Goal: Contribute content: Contribute content

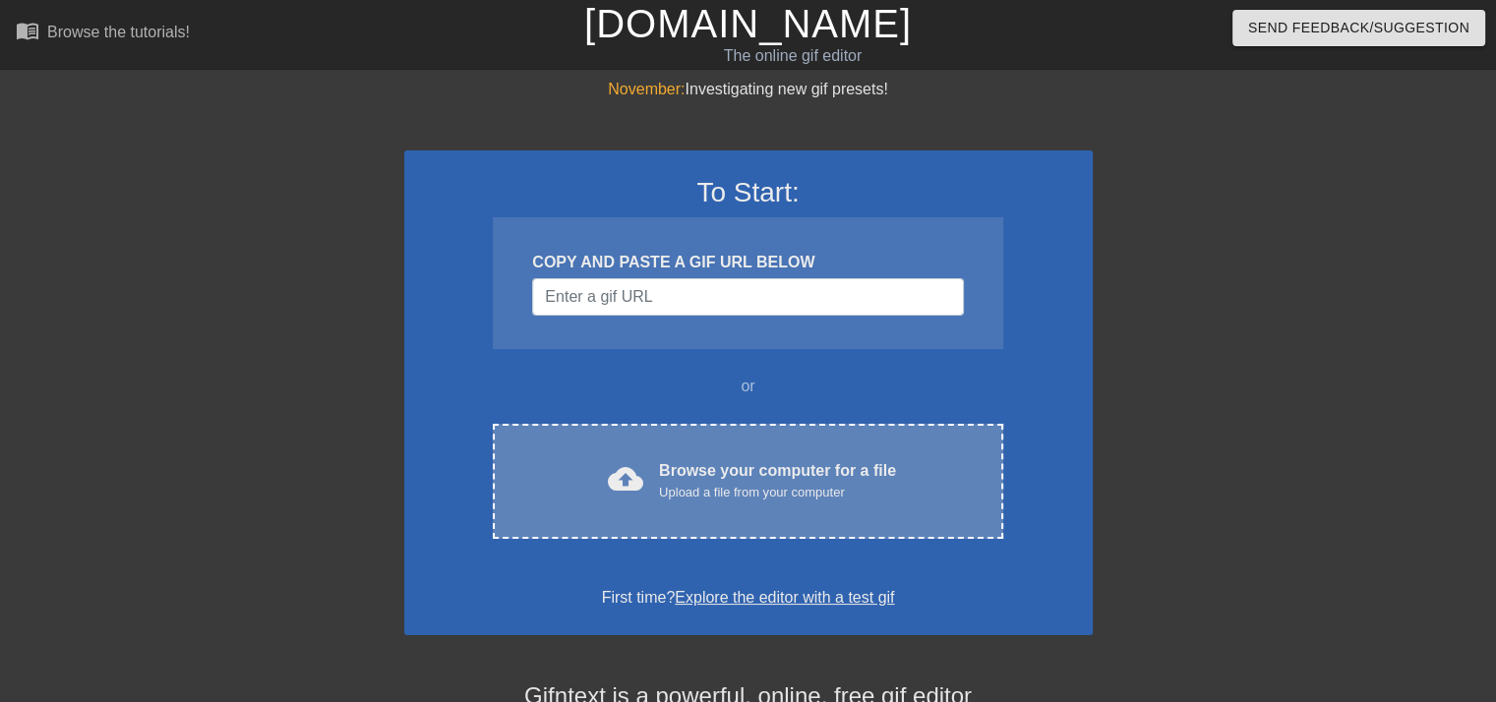
click at [732, 471] on div "Browse your computer for a file Upload a file from your computer" at bounding box center [777, 480] width 237 height 43
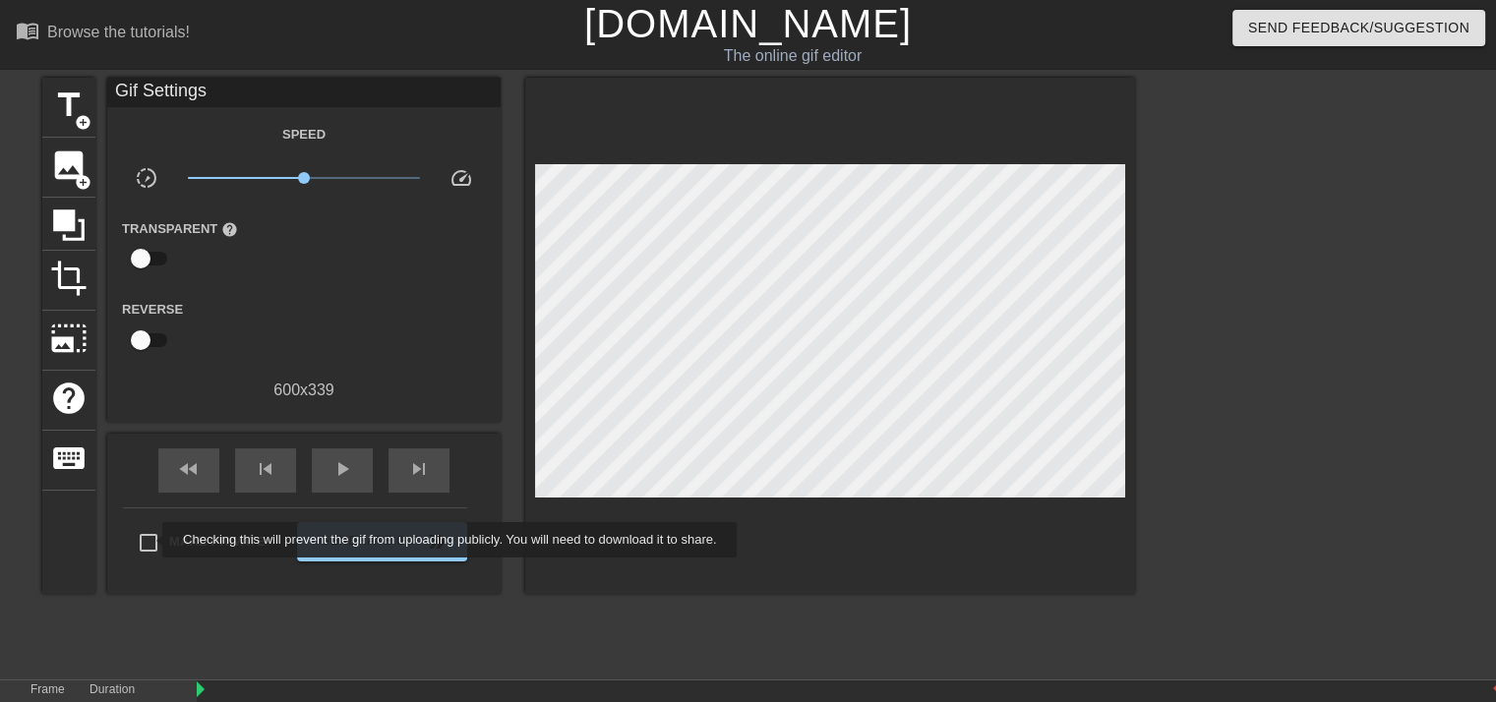
drag, startPoint x: 150, startPoint y: 540, endPoint x: 283, endPoint y: 560, distance: 135.2
click at [150, 540] on input "Make Private" at bounding box center [148, 542] width 41 height 41
checkbox input "true"
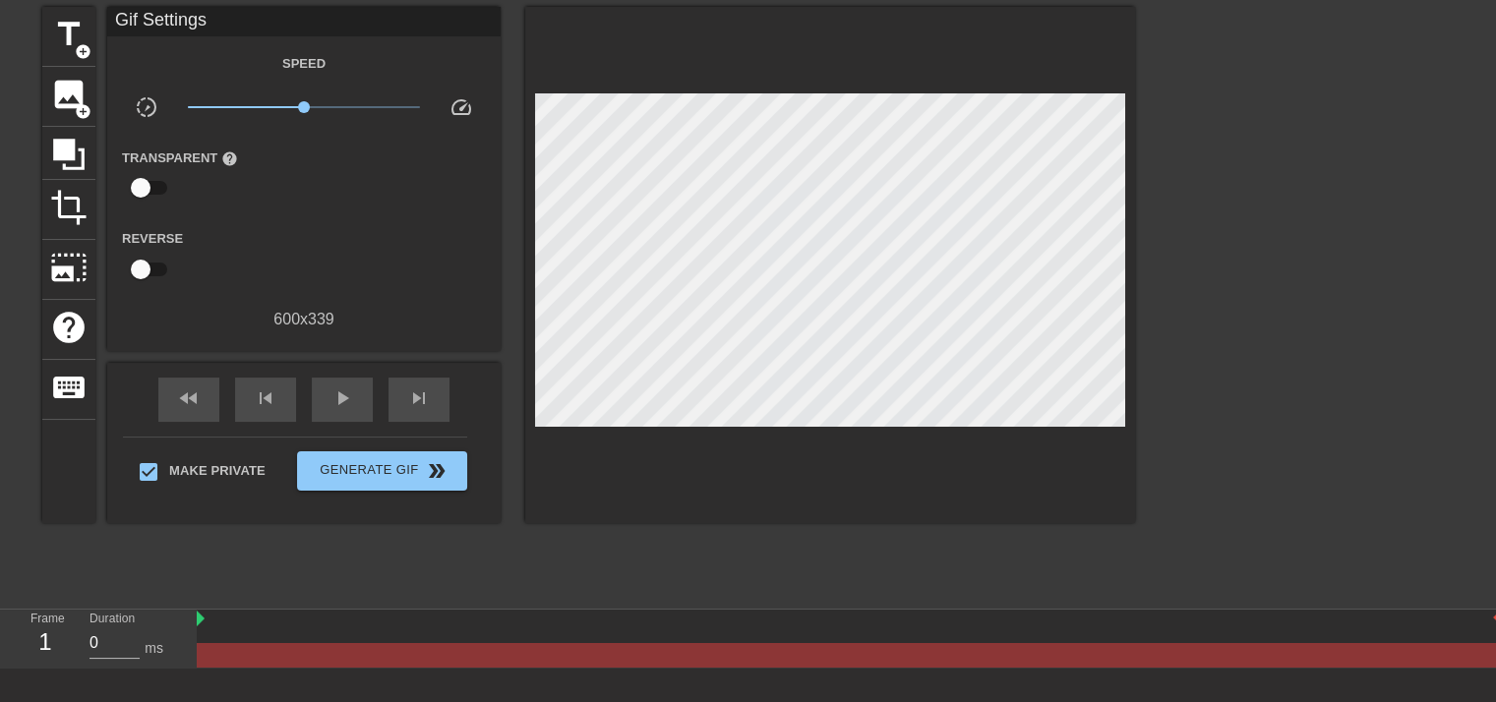
scroll to position [173, 0]
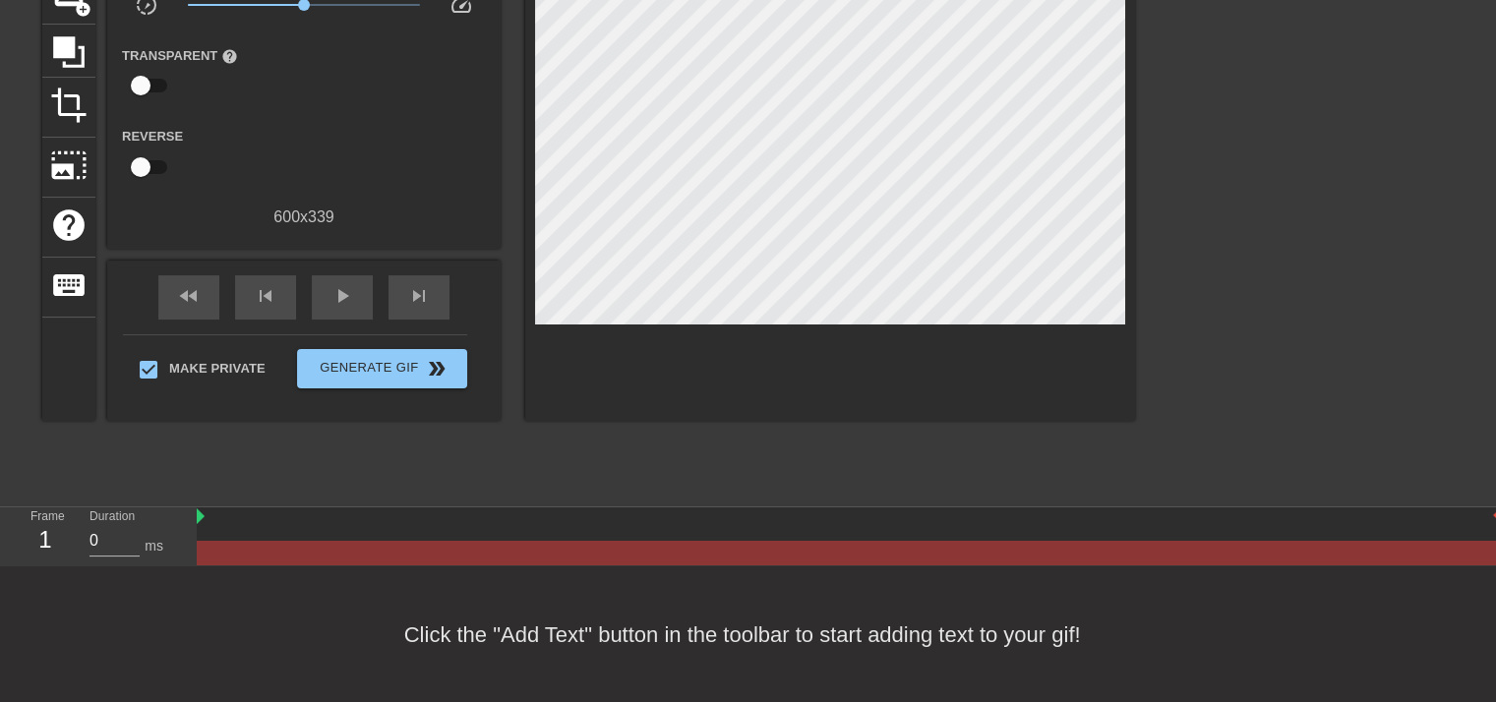
click at [1281, 367] on div at bounding box center [1306, 200] width 295 height 590
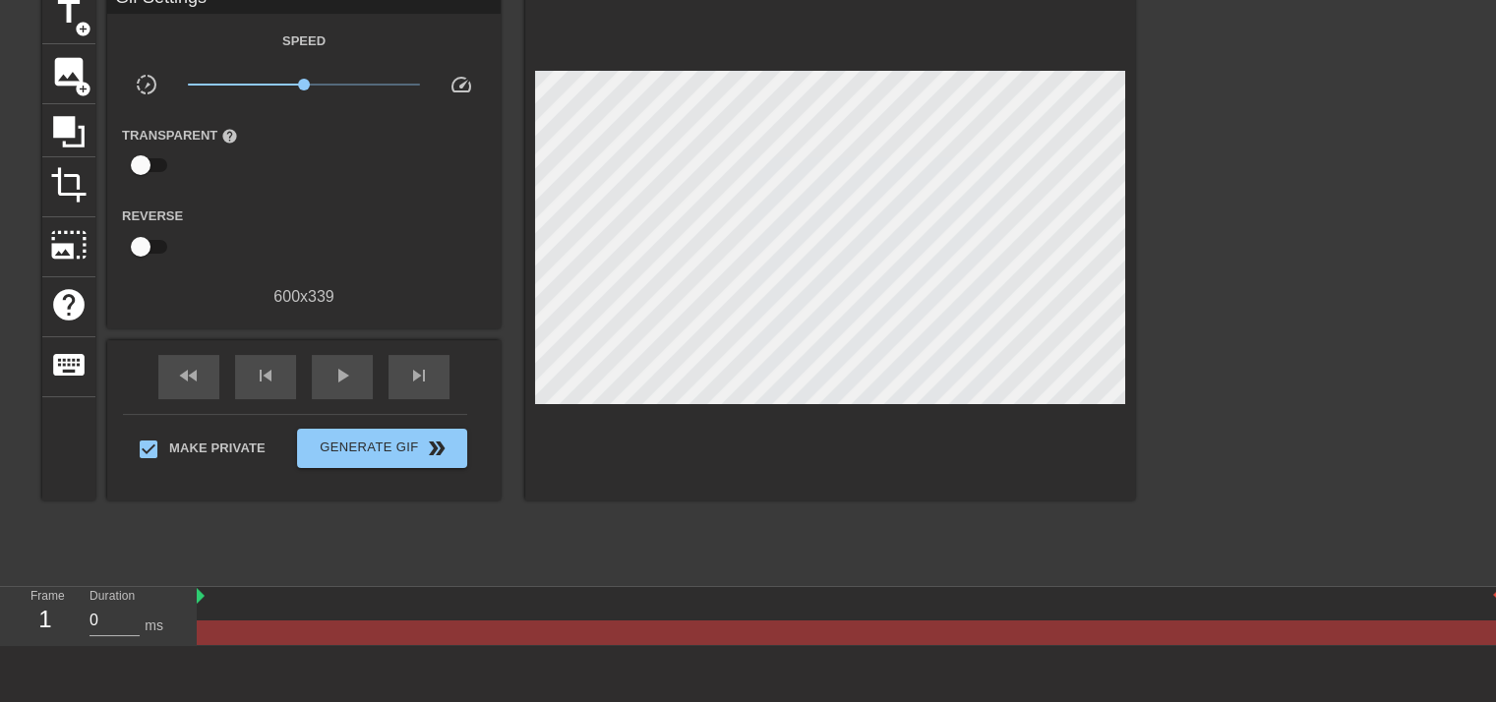
scroll to position [0, 0]
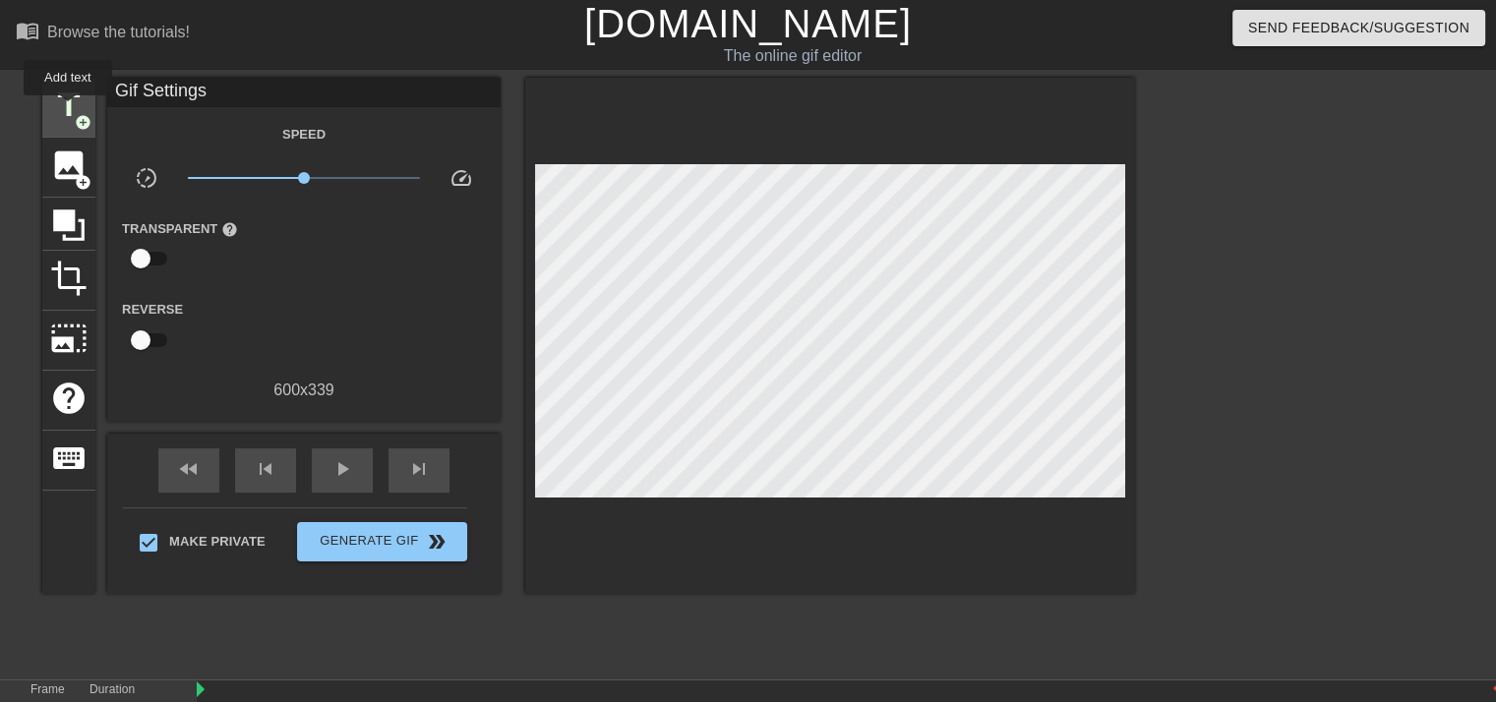
click at [68, 109] on span "title" at bounding box center [68, 105] width 37 height 37
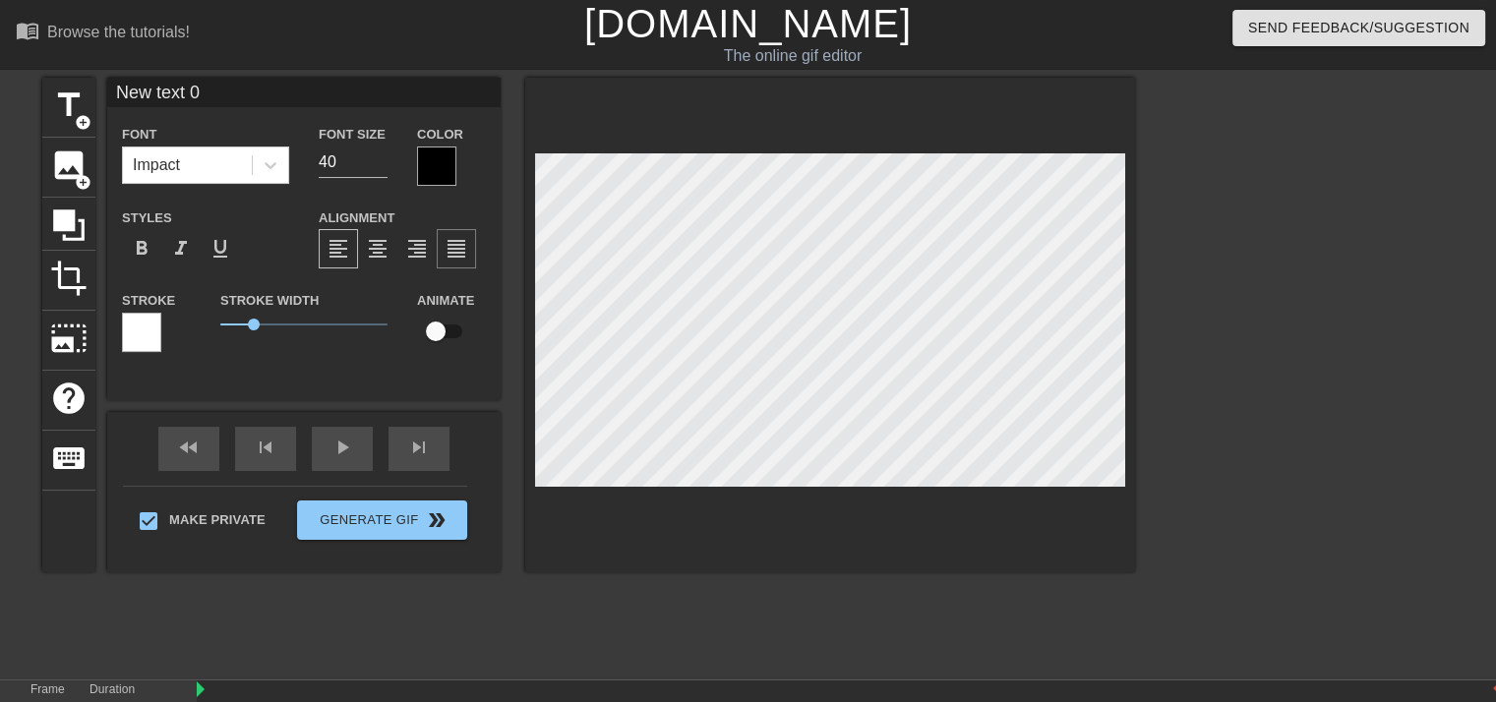
scroll to position [2, 4]
click at [196, 166] on div "Impact" at bounding box center [187, 165] width 129 height 35
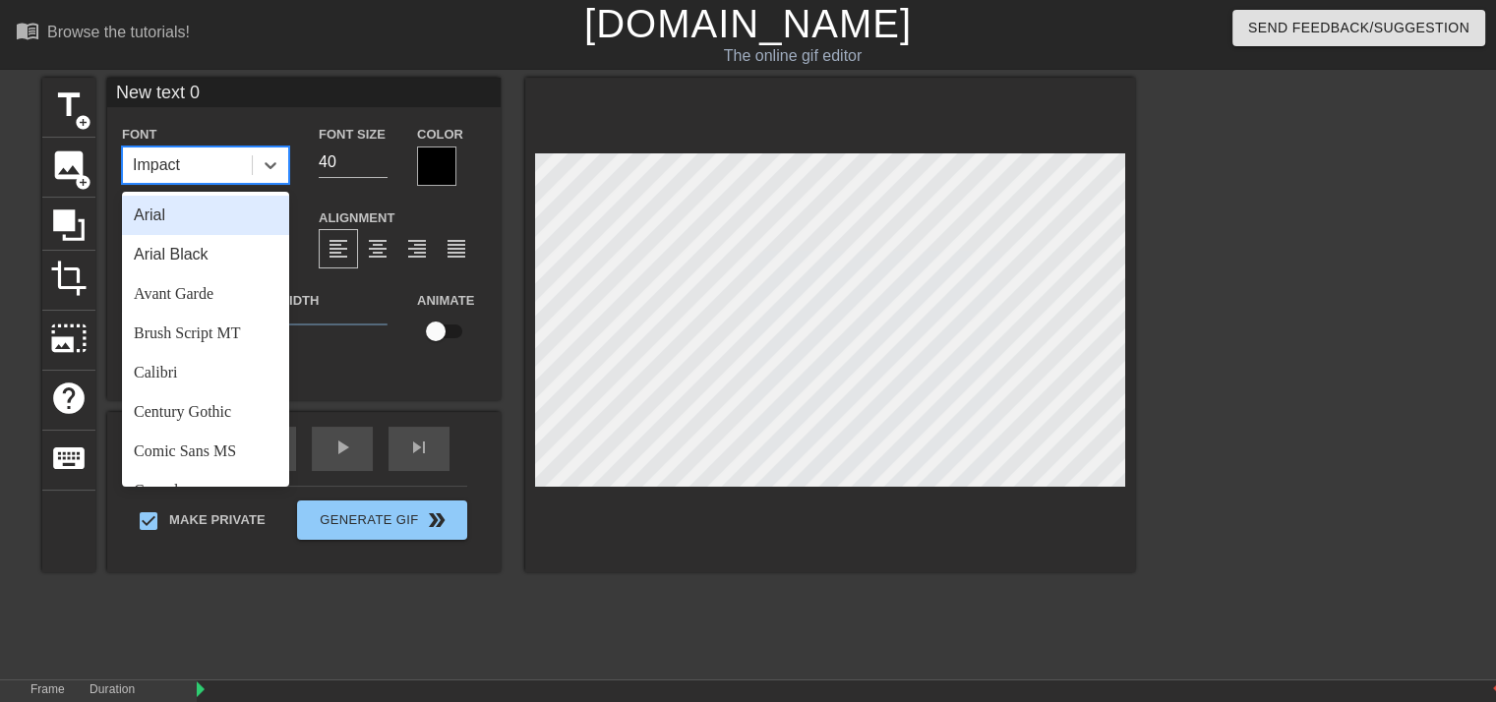
click at [196, 166] on div "Impact" at bounding box center [187, 165] width 129 height 35
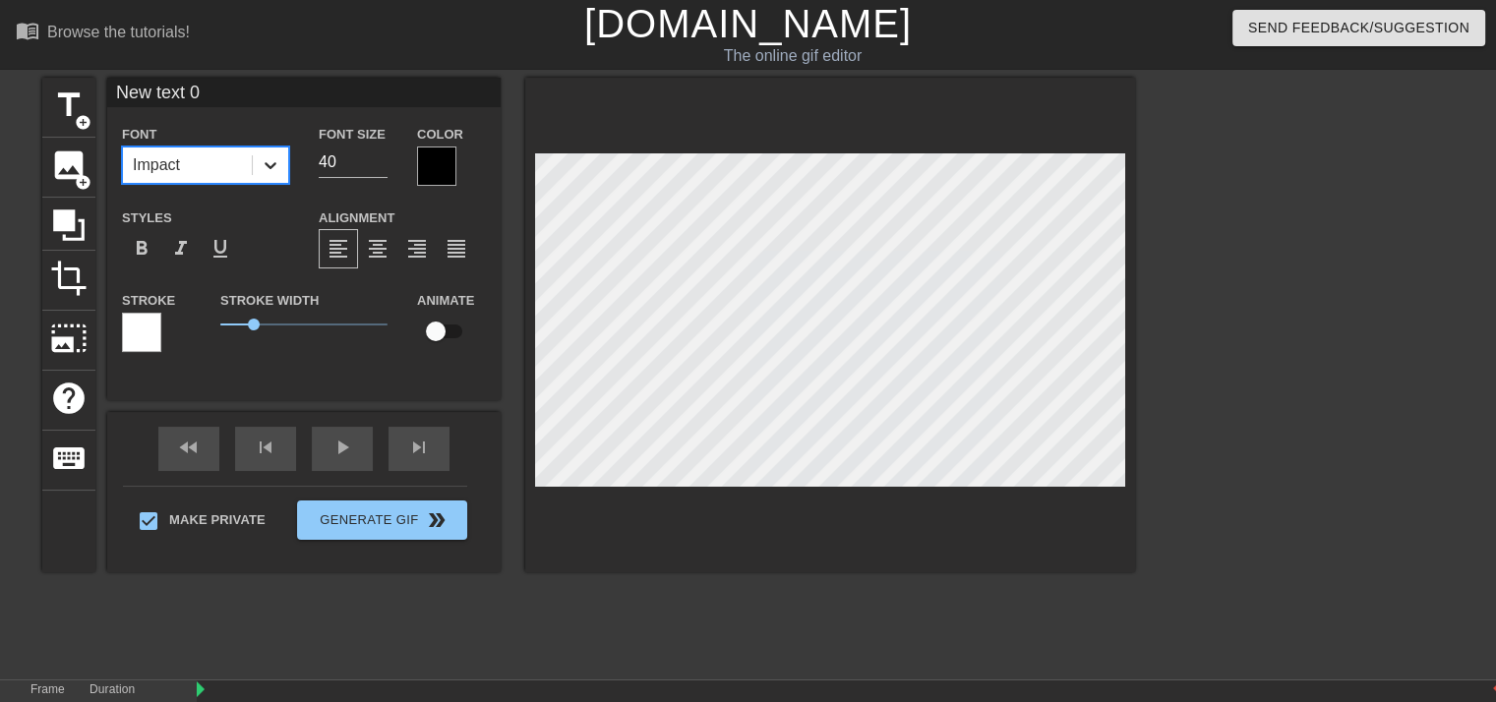
click at [271, 155] on icon at bounding box center [271, 165] width 20 height 20
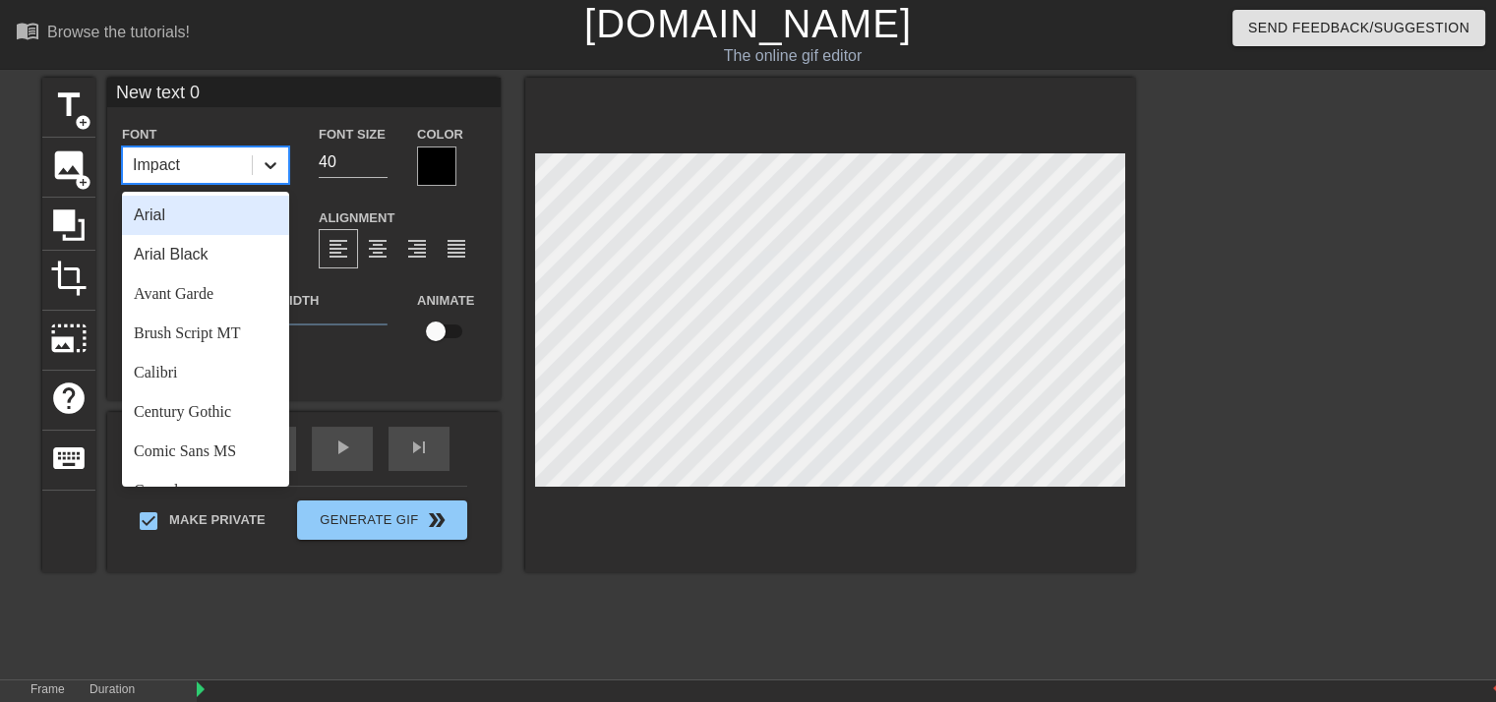
click at [271, 155] on icon at bounding box center [271, 165] width 20 height 20
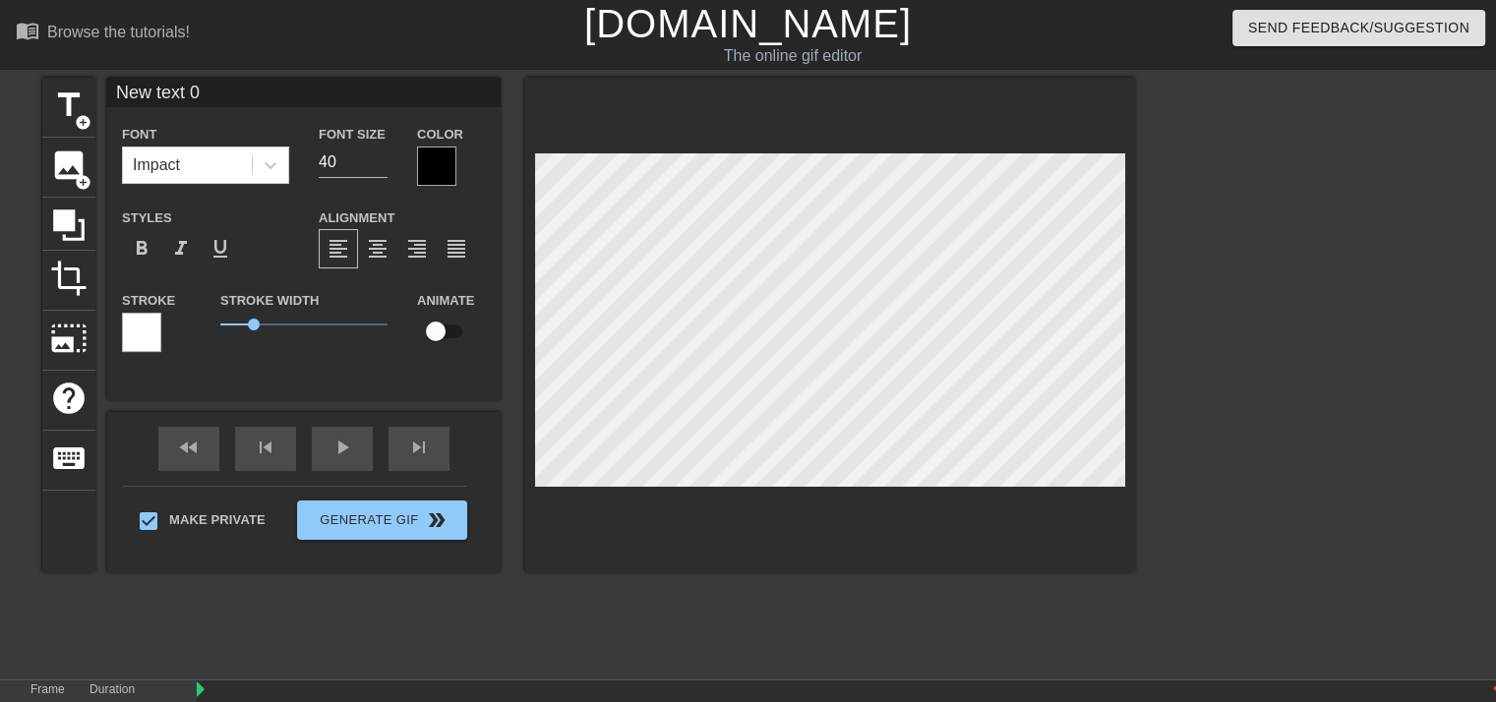
type input "New txt 0"
type textarea "New txt 0"
type input "New xt 0"
type textarea "New xt 0"
type input "Newxt 0"
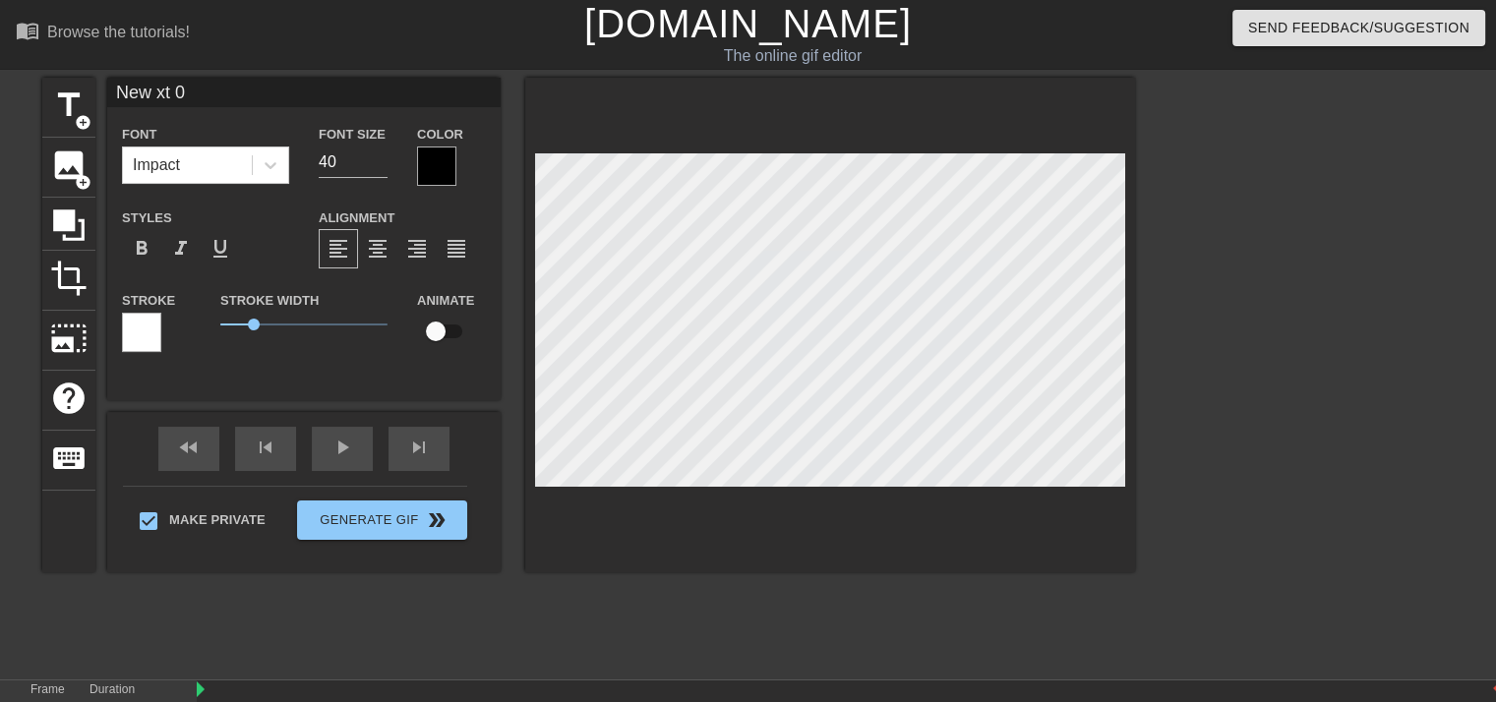
type textarea "Newxt 0"
type input "Next 0"
type textarea "Next 0"
type input "Nxt 0"
type textarea "Nxt 0"
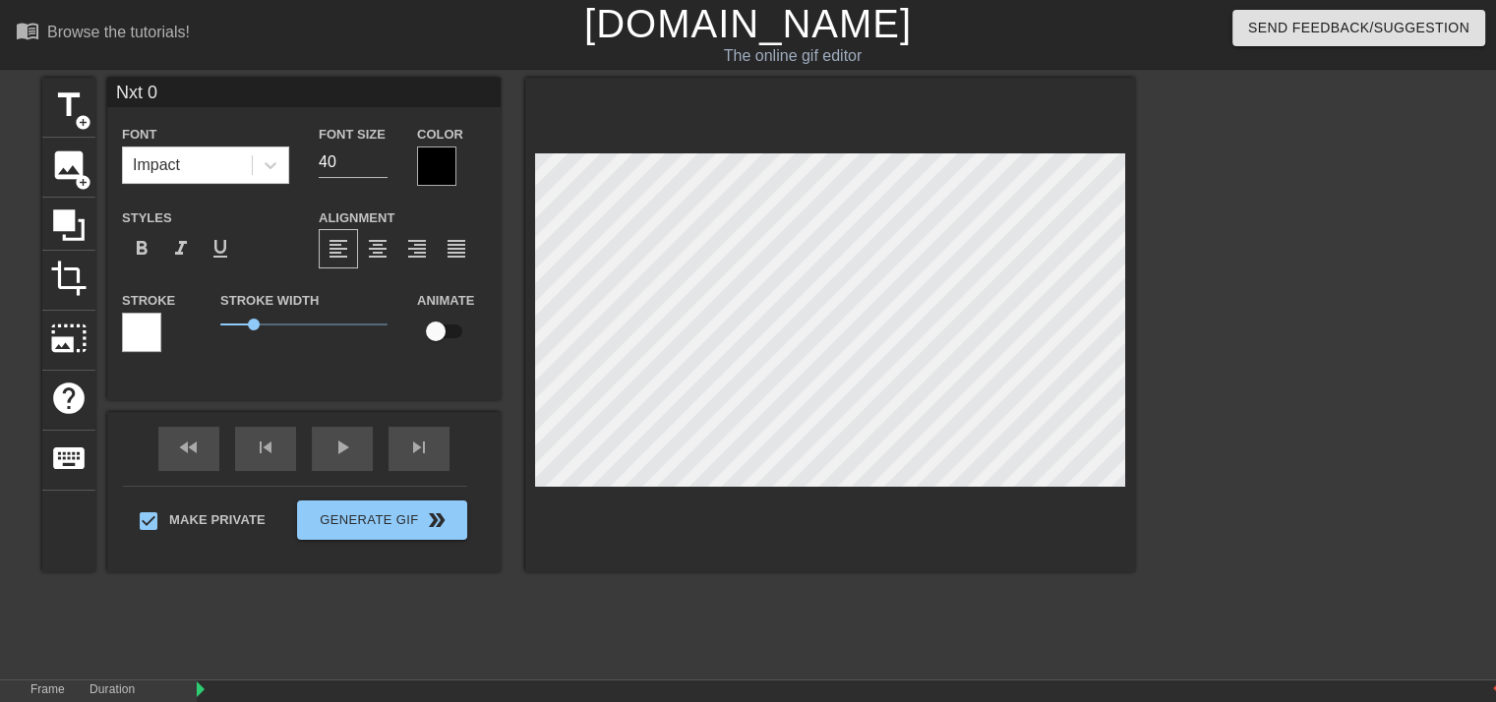
scroll to position [2, 3]
type input "xt 0"
type textarea "xt 0"
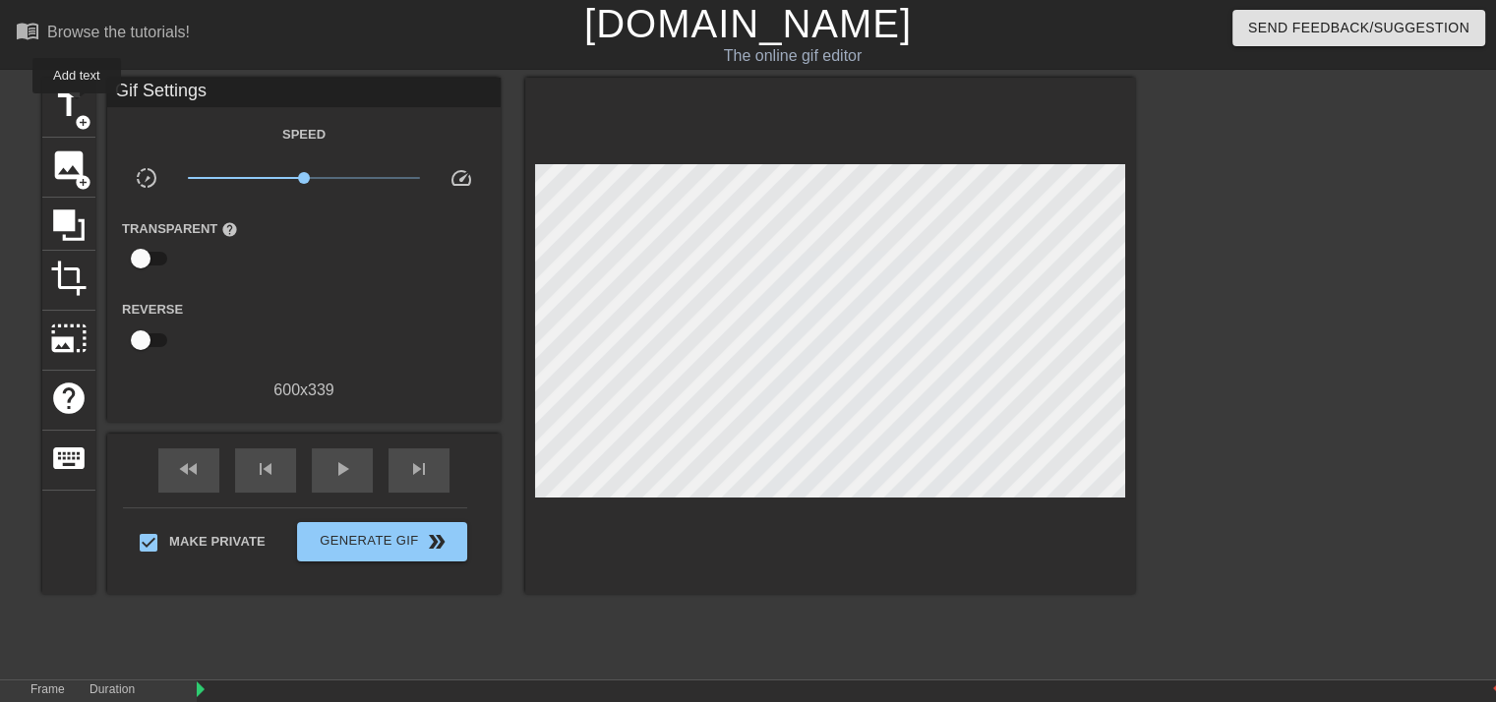
drag, startPoint x: 73, startPoint y: 105, endPoint x: 96, endPoint y: 119, distance: 27.3
click at [73, 105] on span "title" at bounding box center [68, 105] width 37 height 37
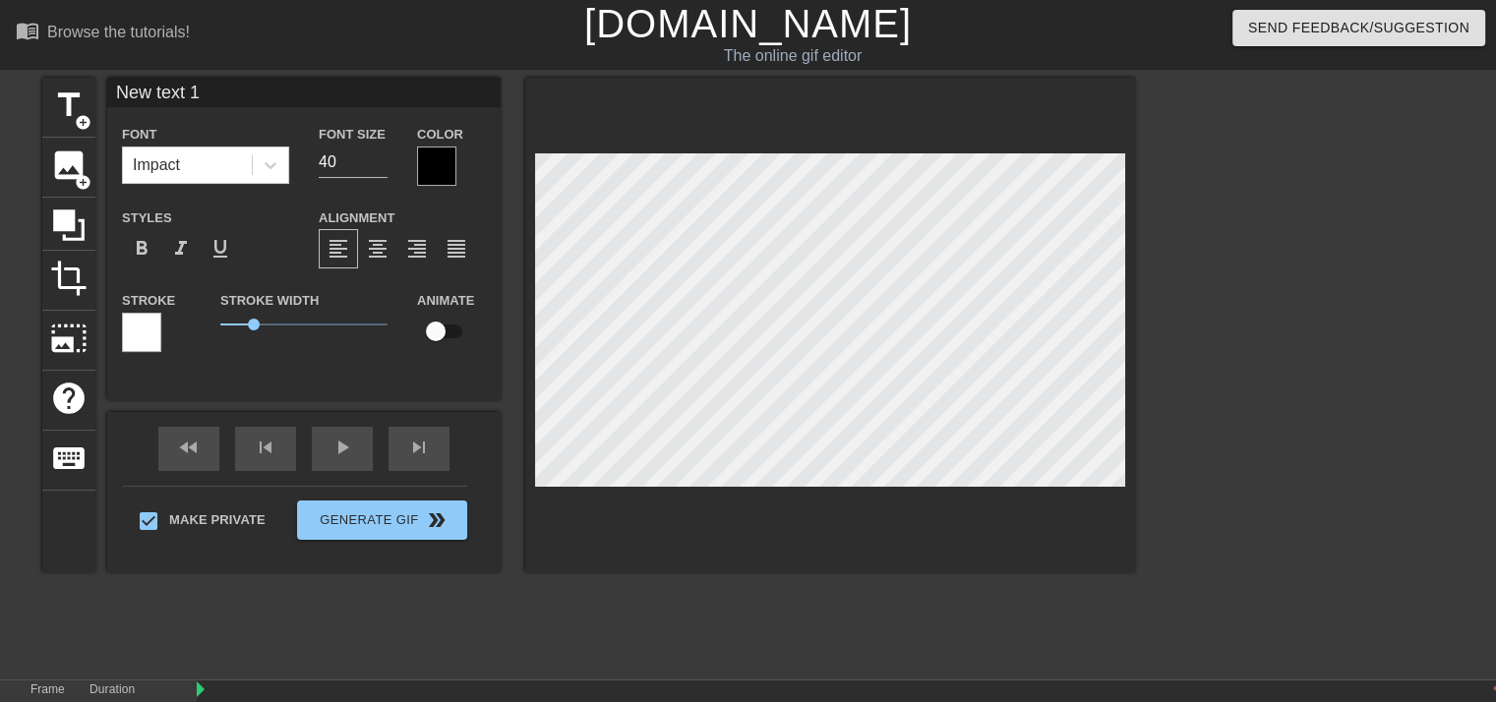
type input "New text1"
type textarea "New text1"
type input "New tex1"
type textarea "New tex1"
type input "New te1"
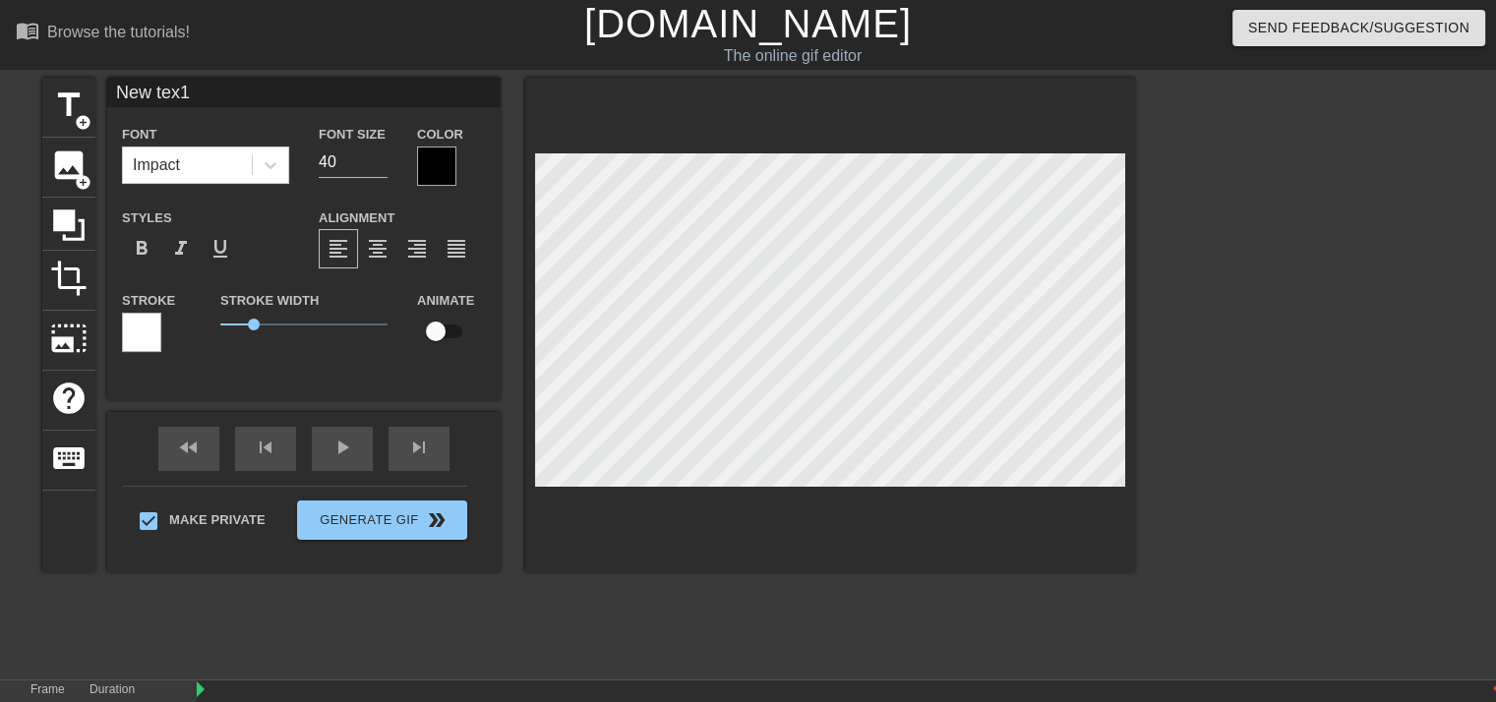
type textarea "New te1"
type input "New t1"
type textarea "New t1"
type input "New 1"
type textarea "New 1"
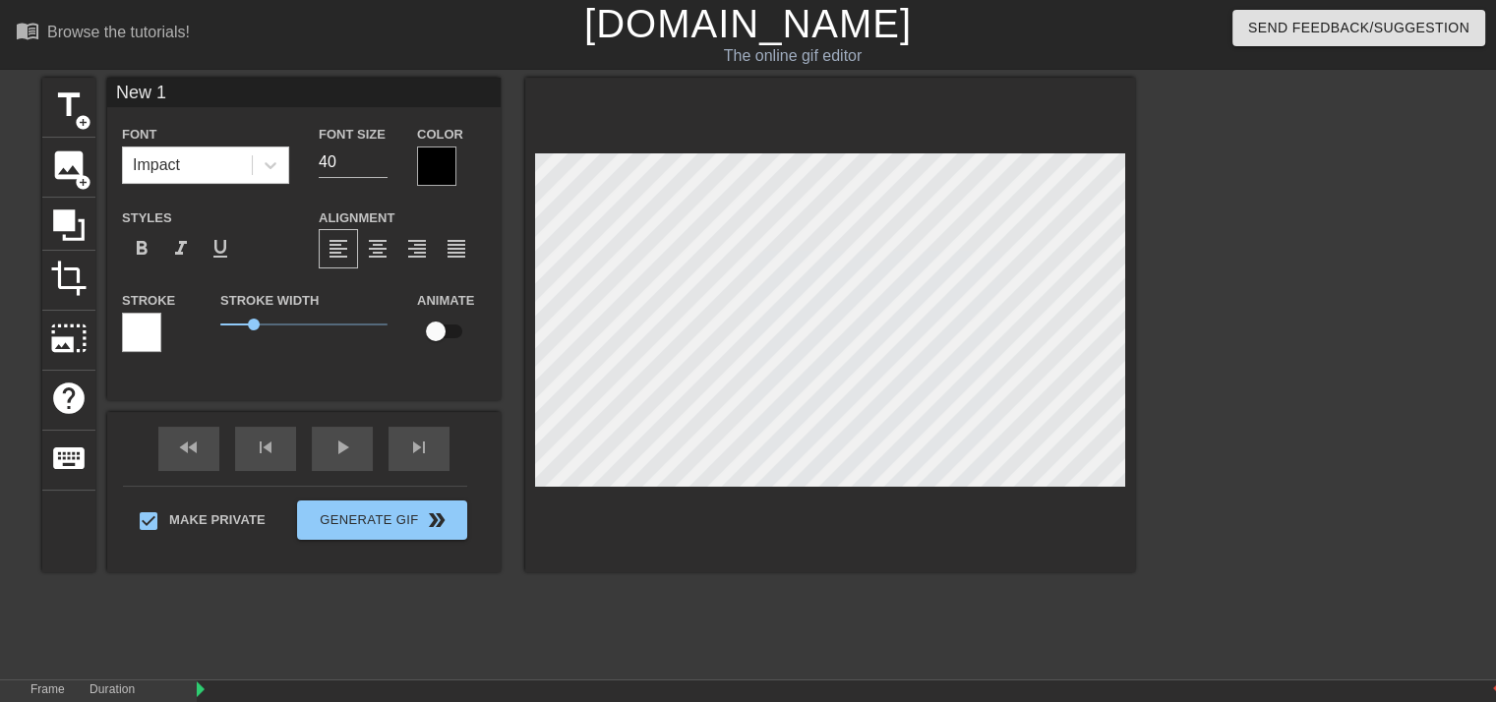
type input "New1"
type textarea "New1"
type input "Ne1"
type textarea "Ne1"
type input "N1"
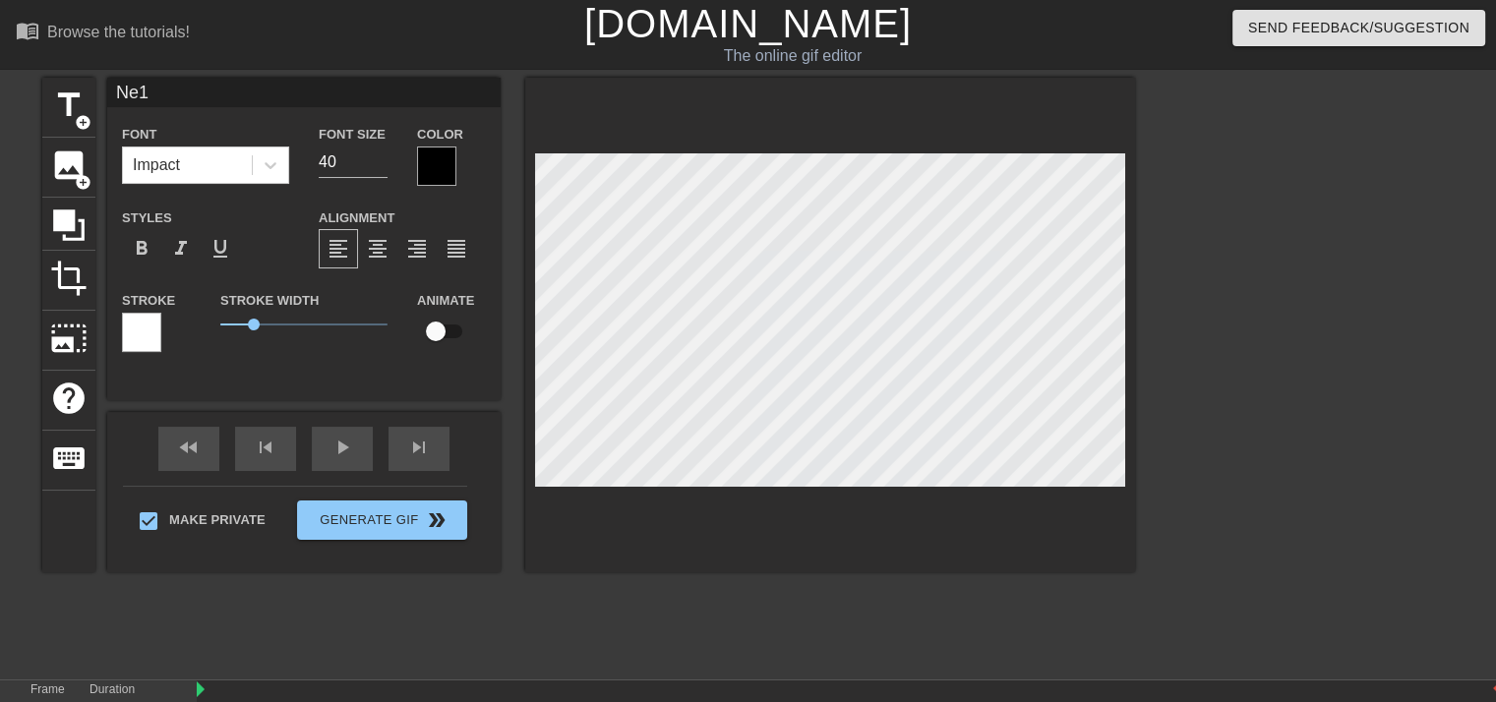
type textarea "N1"
type input "1"
type textarea "1"
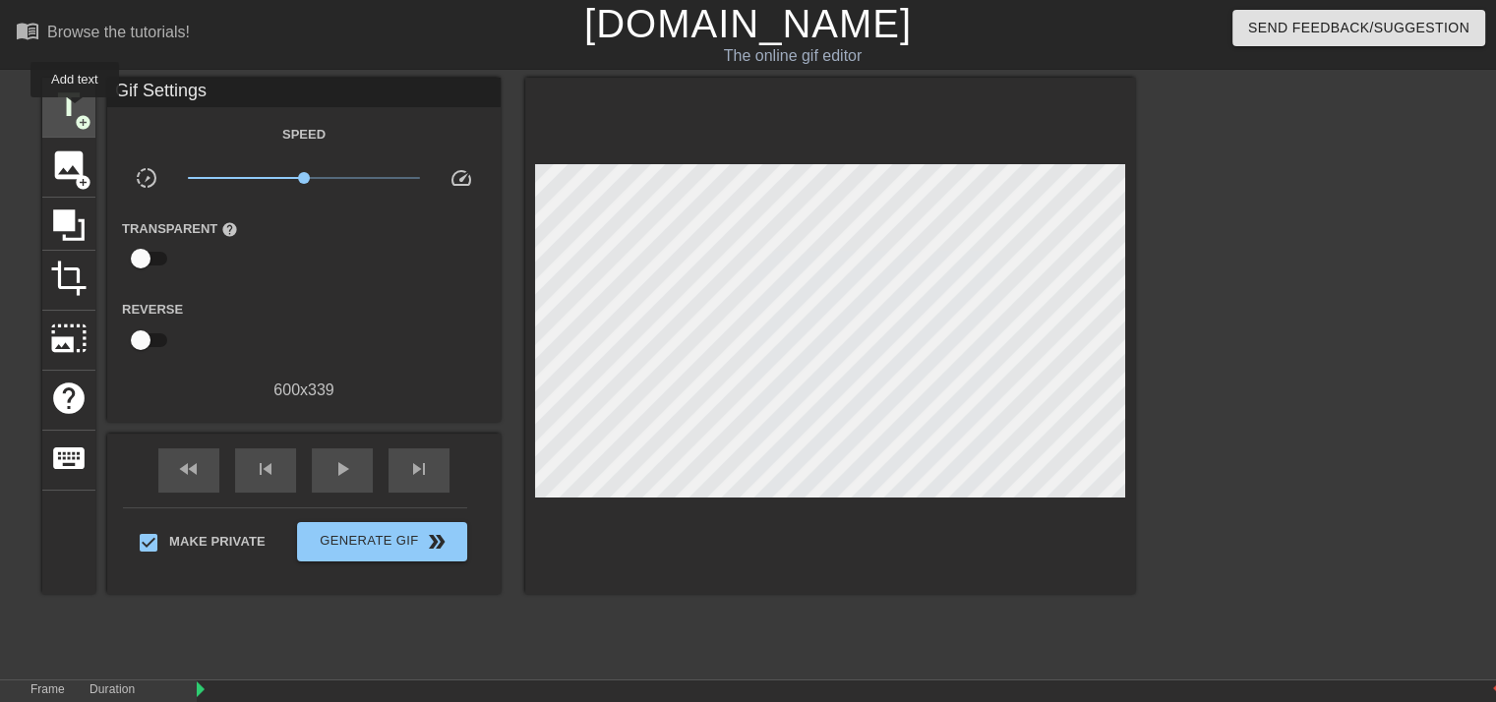
click at [74, 111] on span "title" at bounding box center [68, 105] width 37 height 37
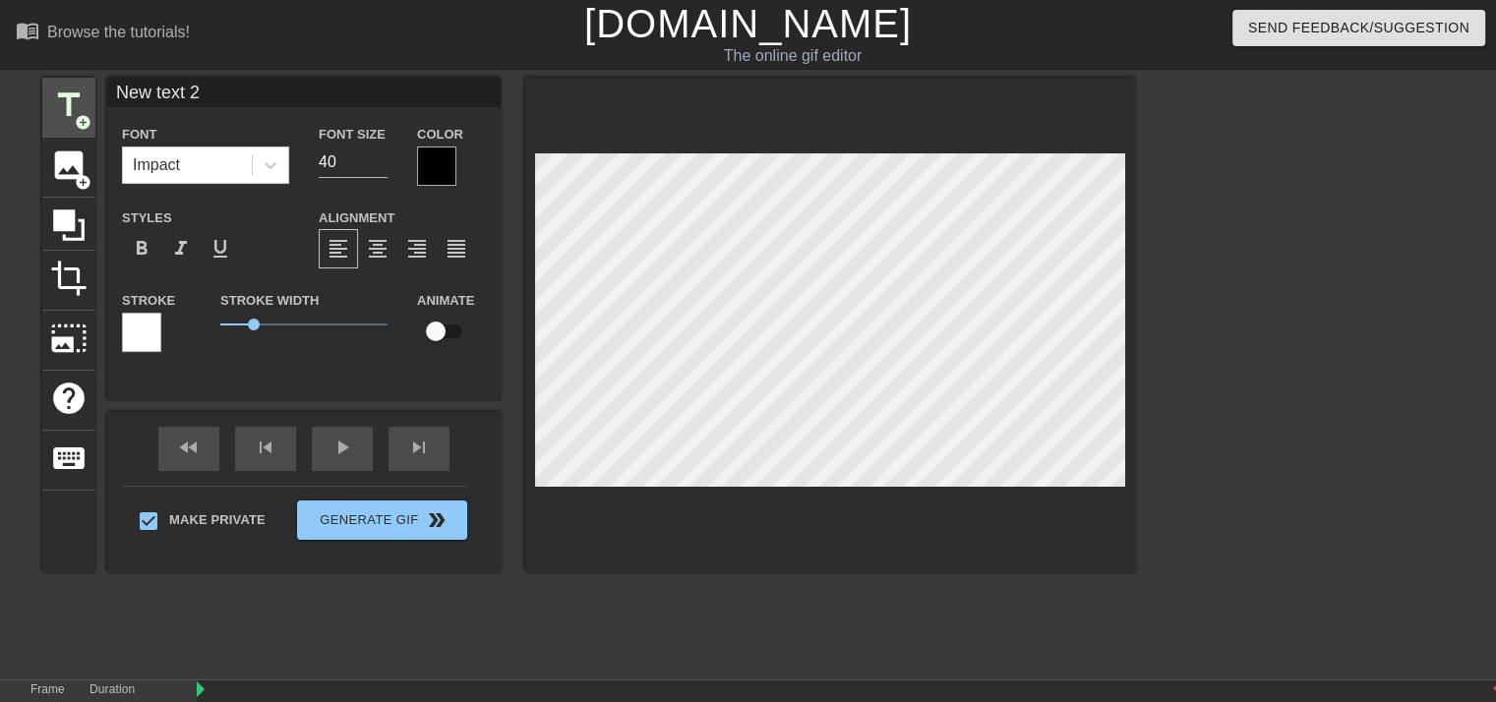
scroll to position [2, 5]
type input "New text"
type textarea "New text"
type input "New text"
type textarea "New text"
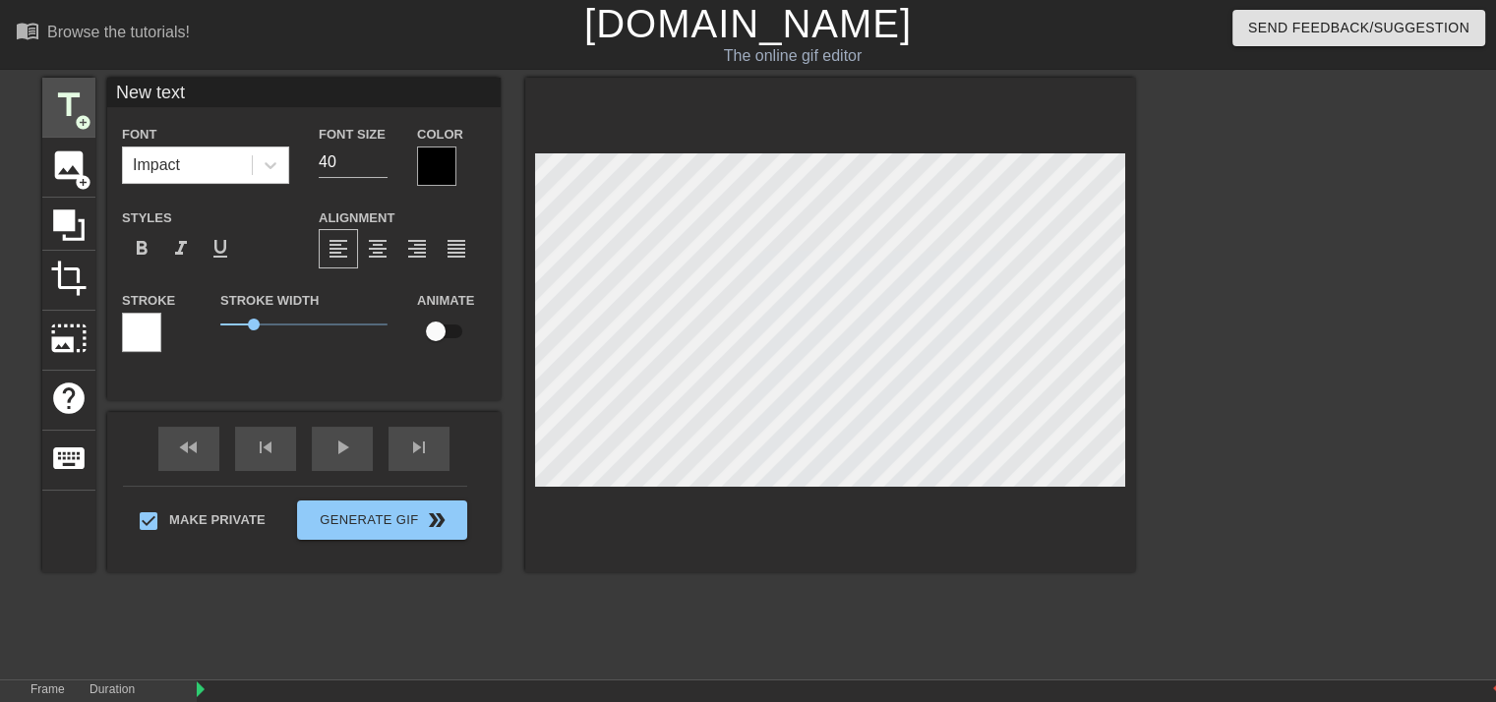
type input "New tex"
type textarea "New tex"
type input "New te"
type textarea "New te"
type input "New t"
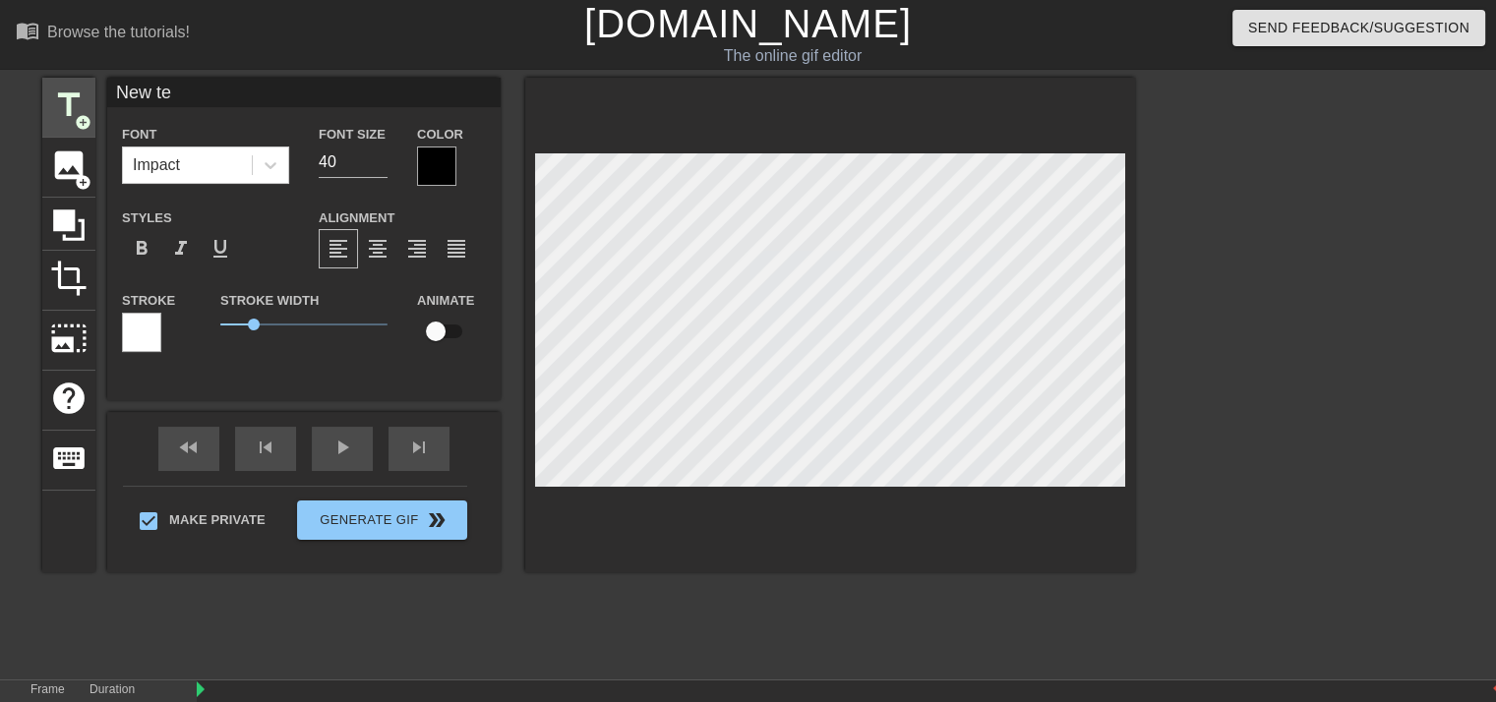
type textarea "New t"
type input "New"
type textarea "New"
type input "New"
type textarea "New"
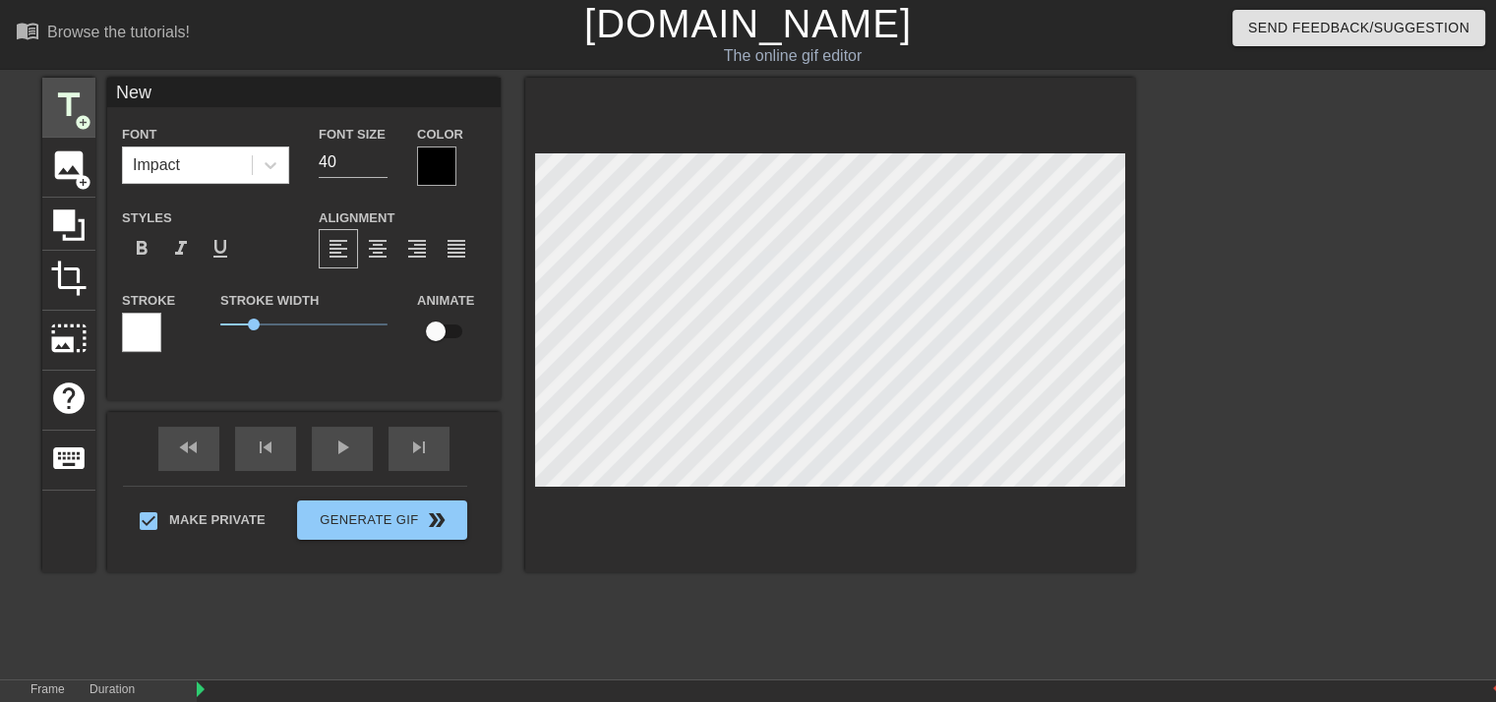
scroll to position [2, 3]
type input "Ne"
type textarea "Ne"
type input "N"
type textarea "N"
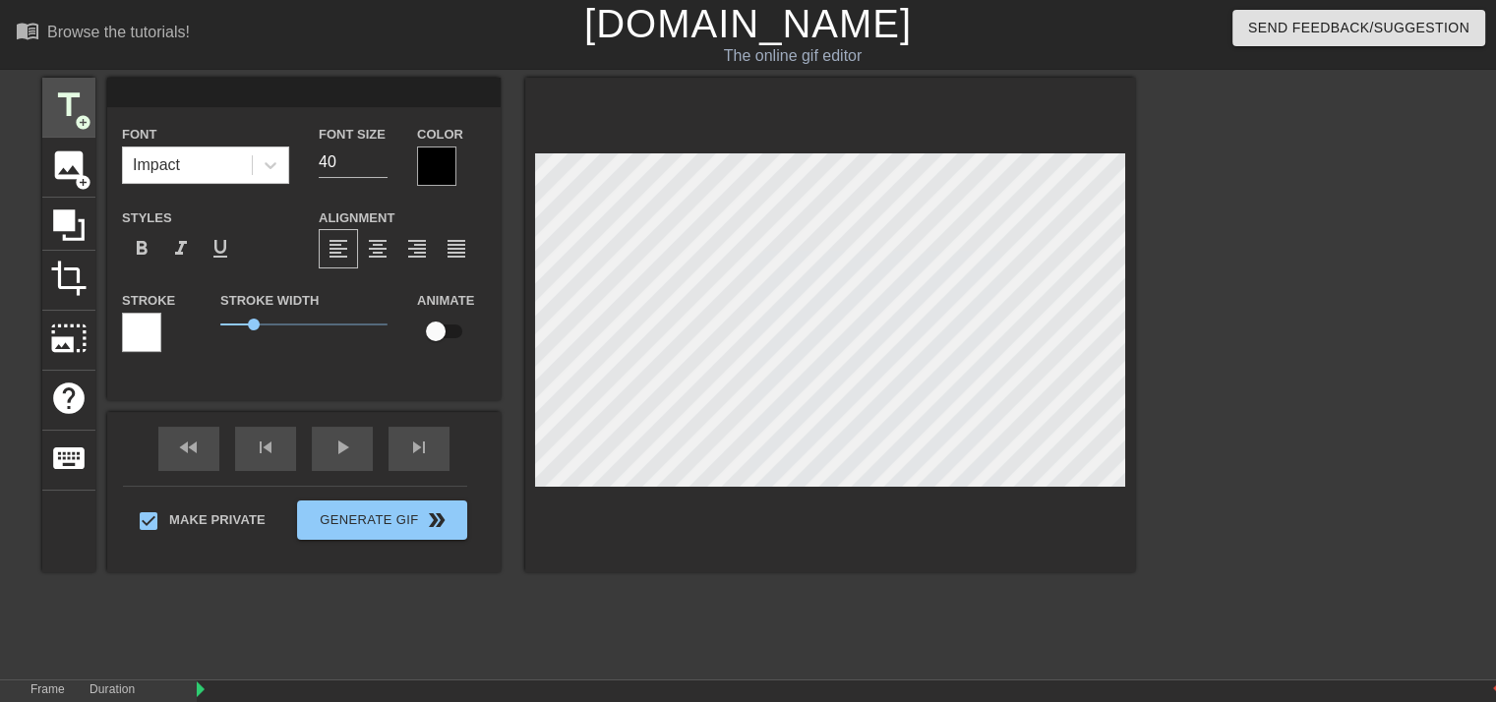
type input "s"
type textarea "s"
type input "su"
type textarea "su"
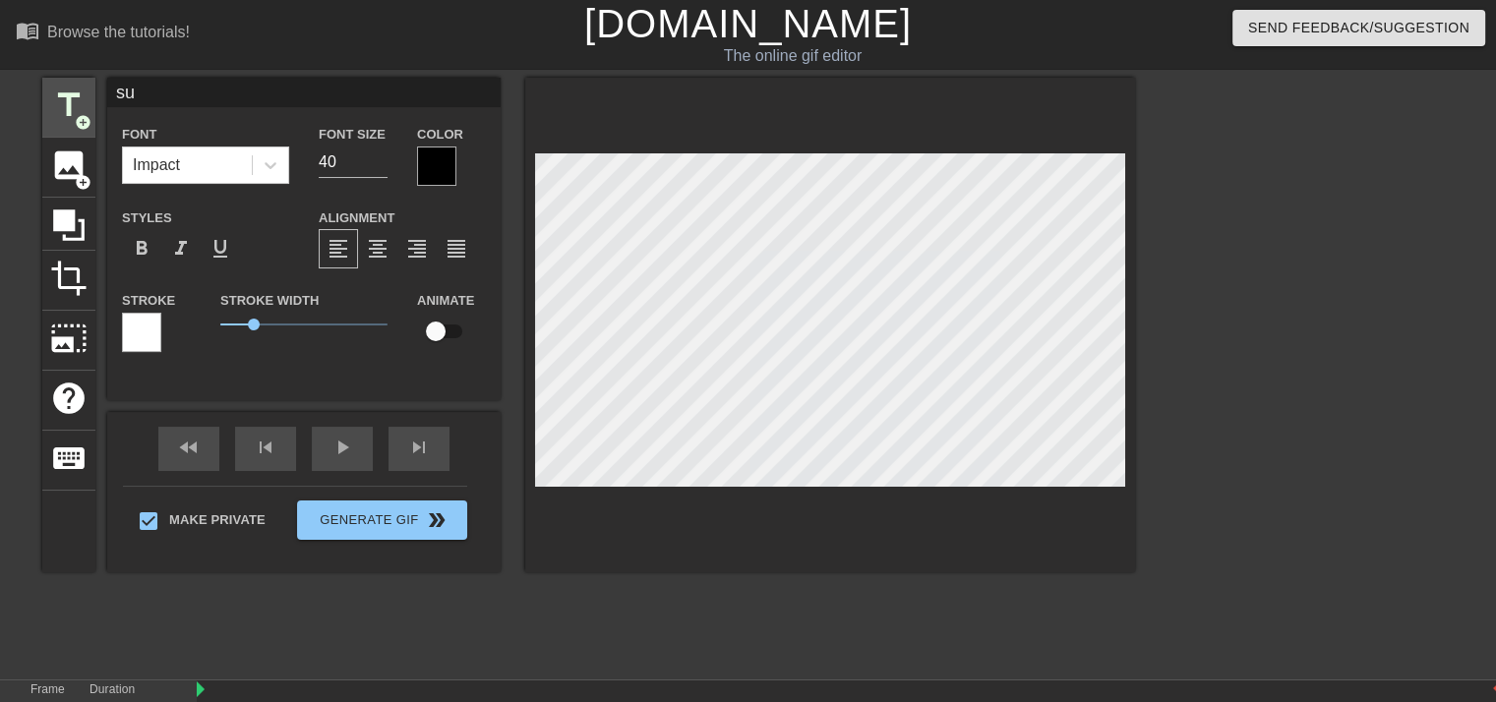
type input "s"
type textarea "s"
type input "ž"
type textarea "ž"
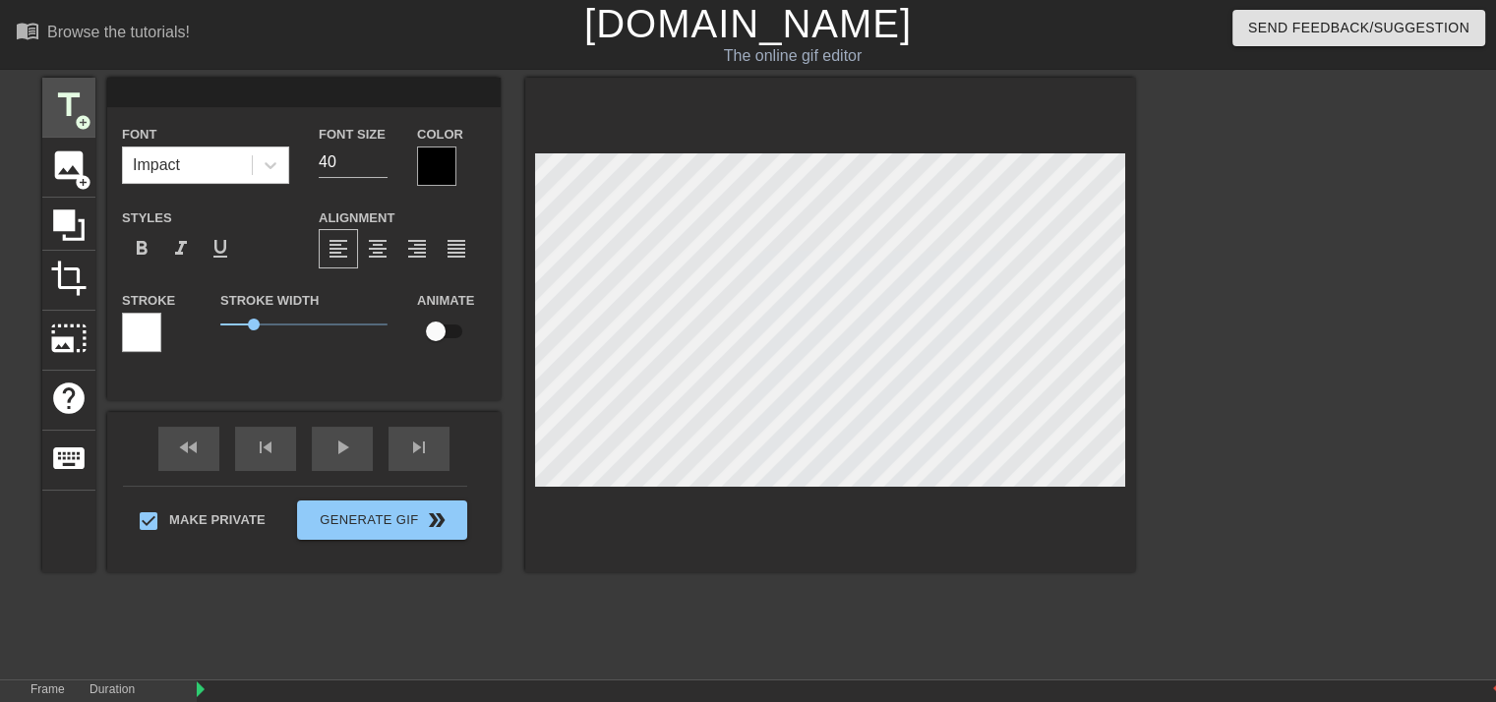
type input "đ"
type textarea "đ"
type input "đš"
type textarea "đš"
type input "đ"
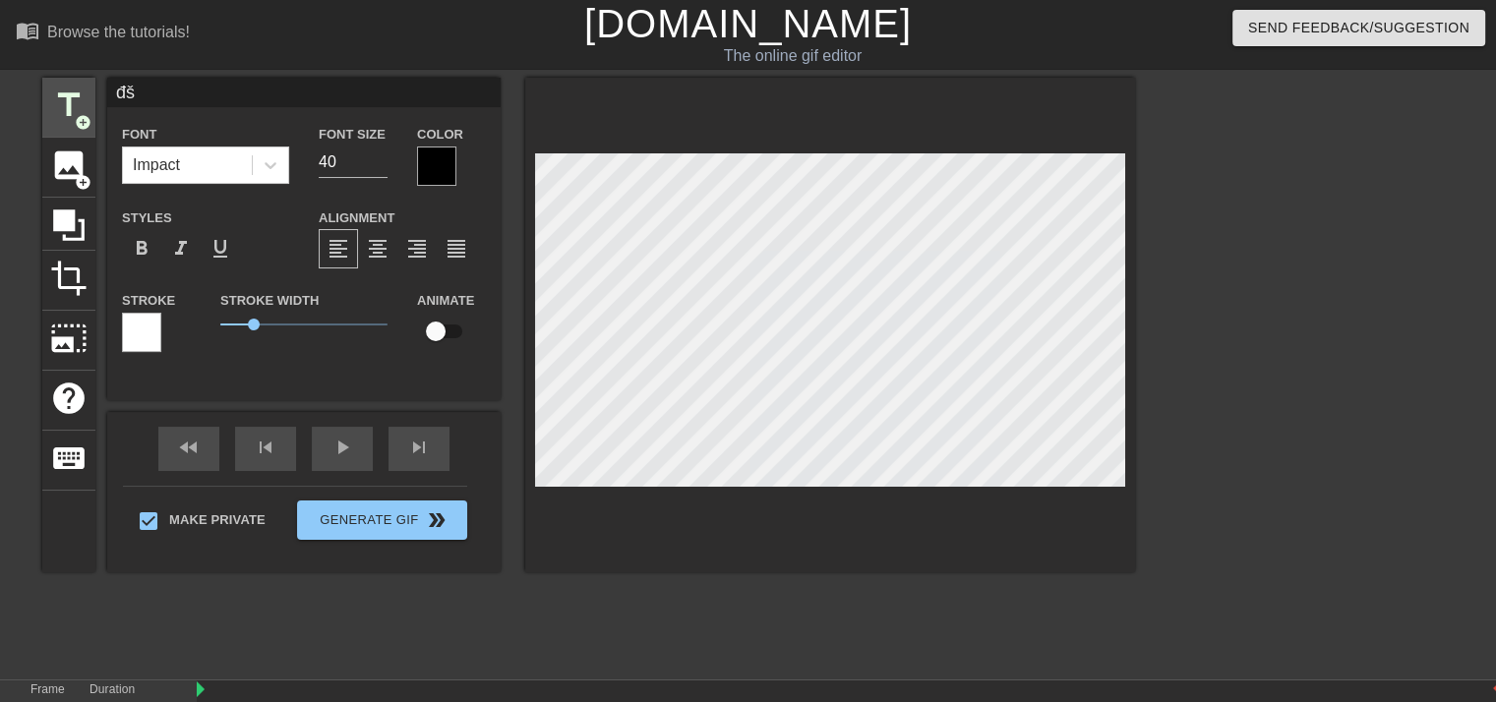
type textarea "đ"
type input "š"
type textarea "š"
type input "šu"
type textarea "šu"
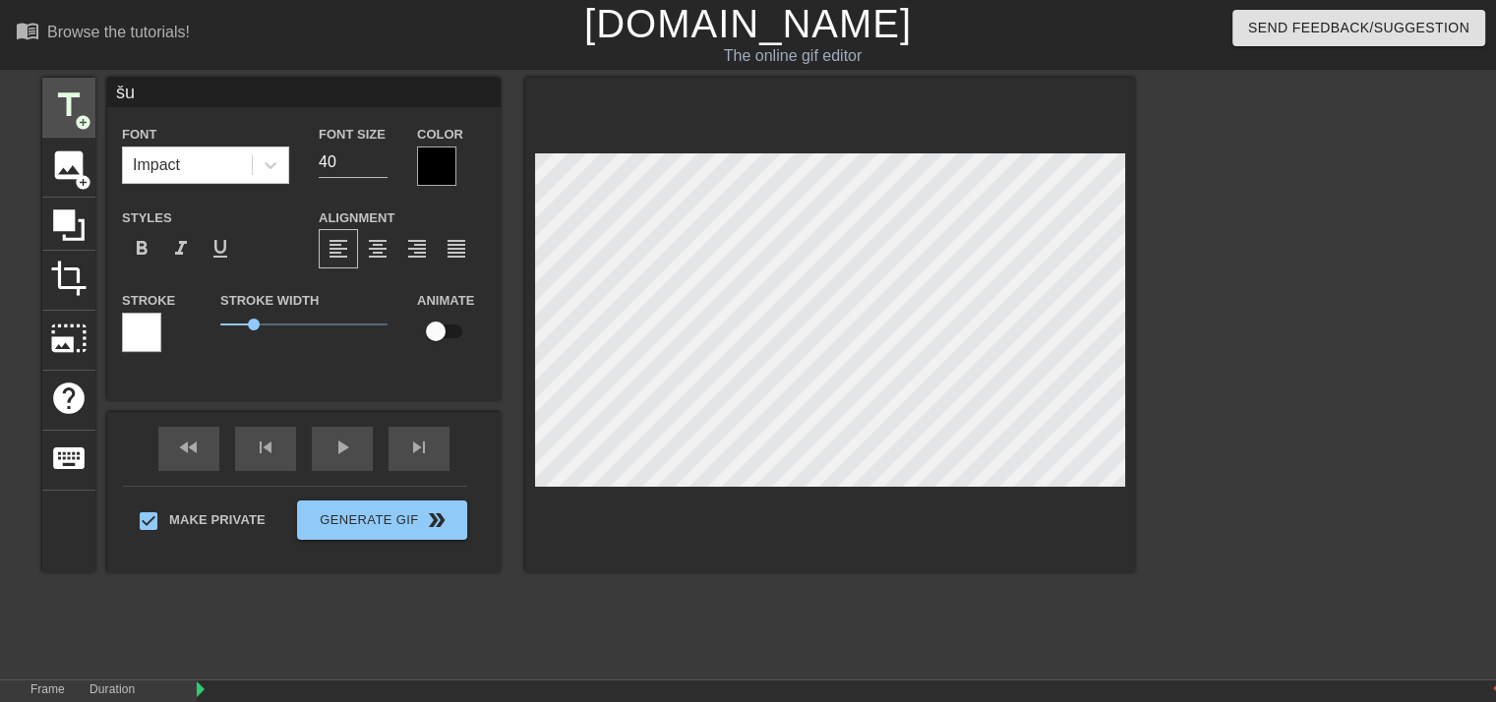
type input "šup"
type textarea "šup"
type input "šupa"
type textarea "šupa"
type input "[PERSON_NAME]"
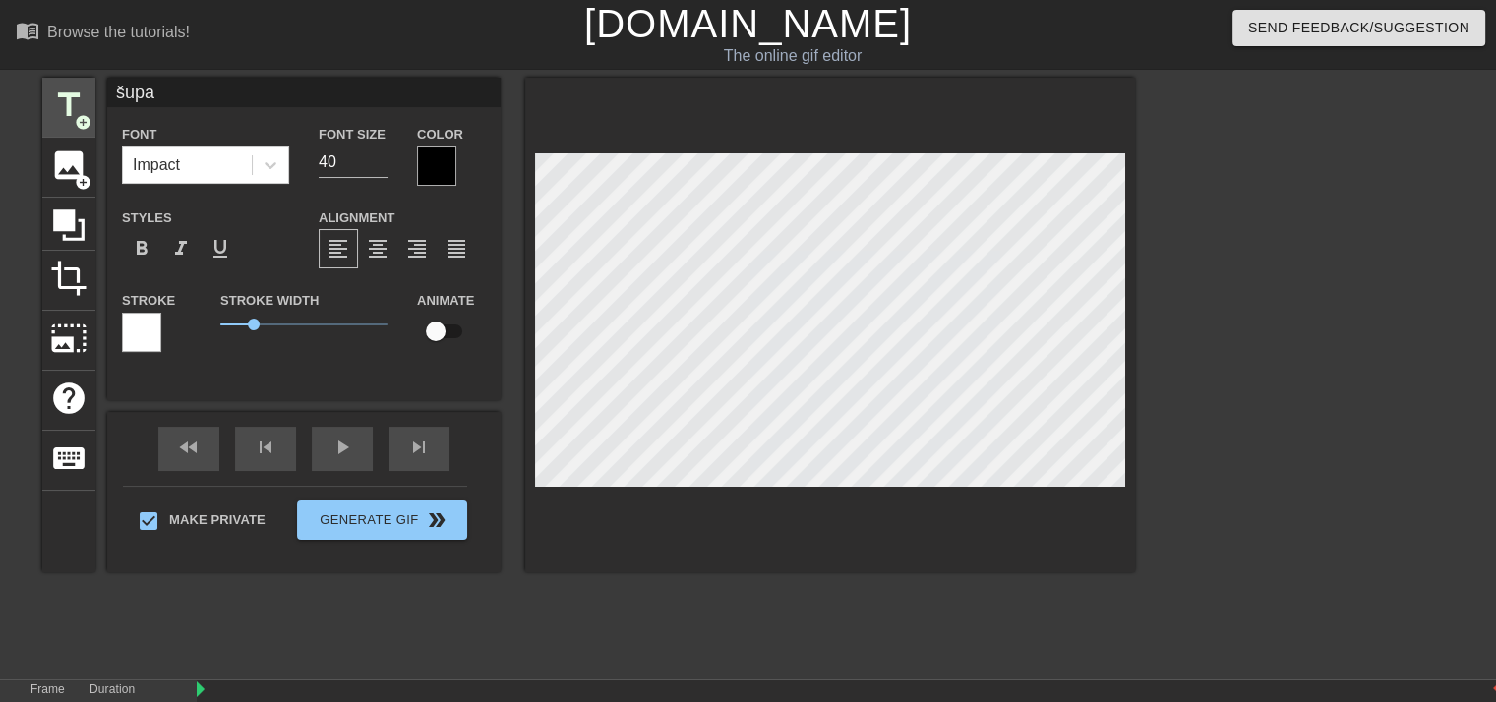
type textarea "[PERSON_NAME]"
type input "[PERSON_NAME]"
type textarea "[PERSON_NAME]"
type input "[PERSON_NAME] m"
type textarea "[PERSON_NAME] m"
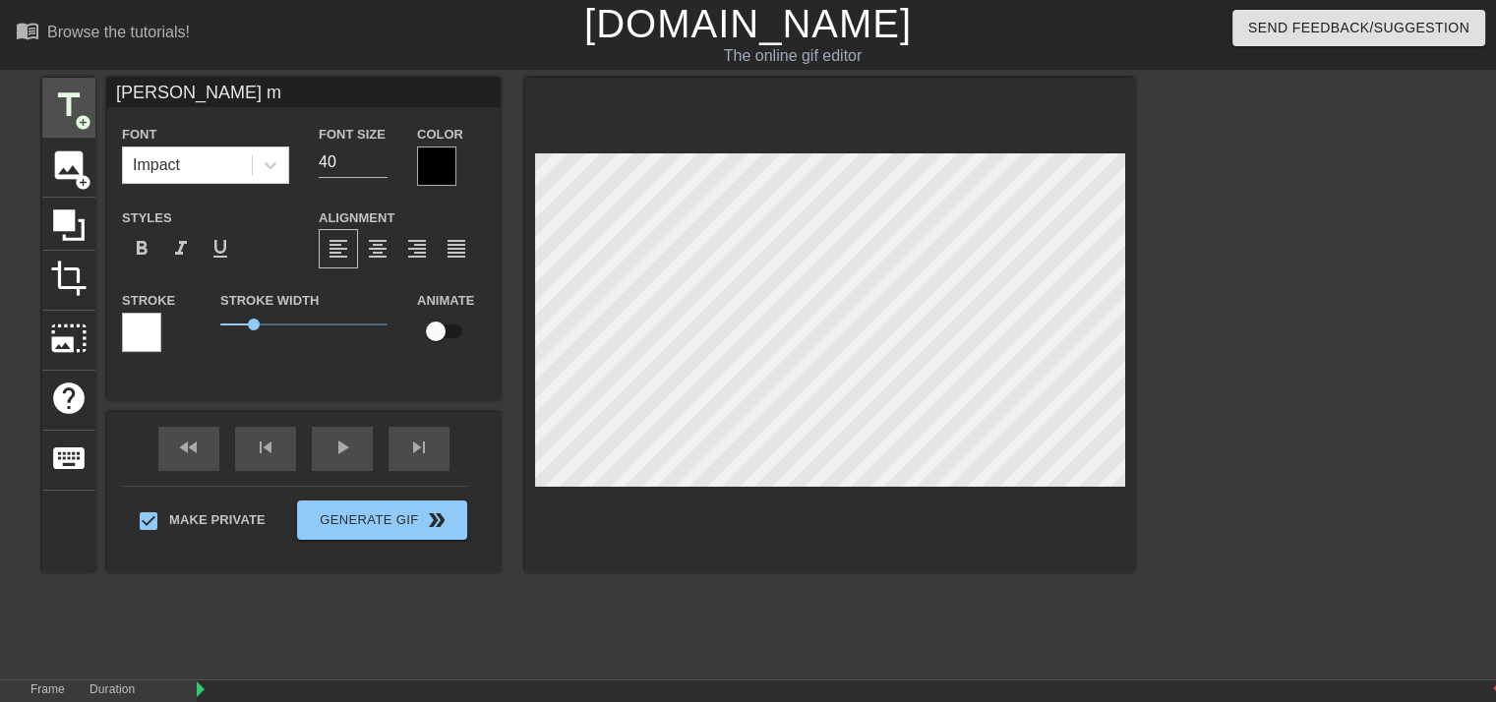
type input "[PERSON_NAME] me"
type textarea "[PERSON_NAME] me"
type input "[PERSON_NAME] mer"
type textarea "[PERSON_NAME] mer"
type input "[PERSON_NAME] mera"
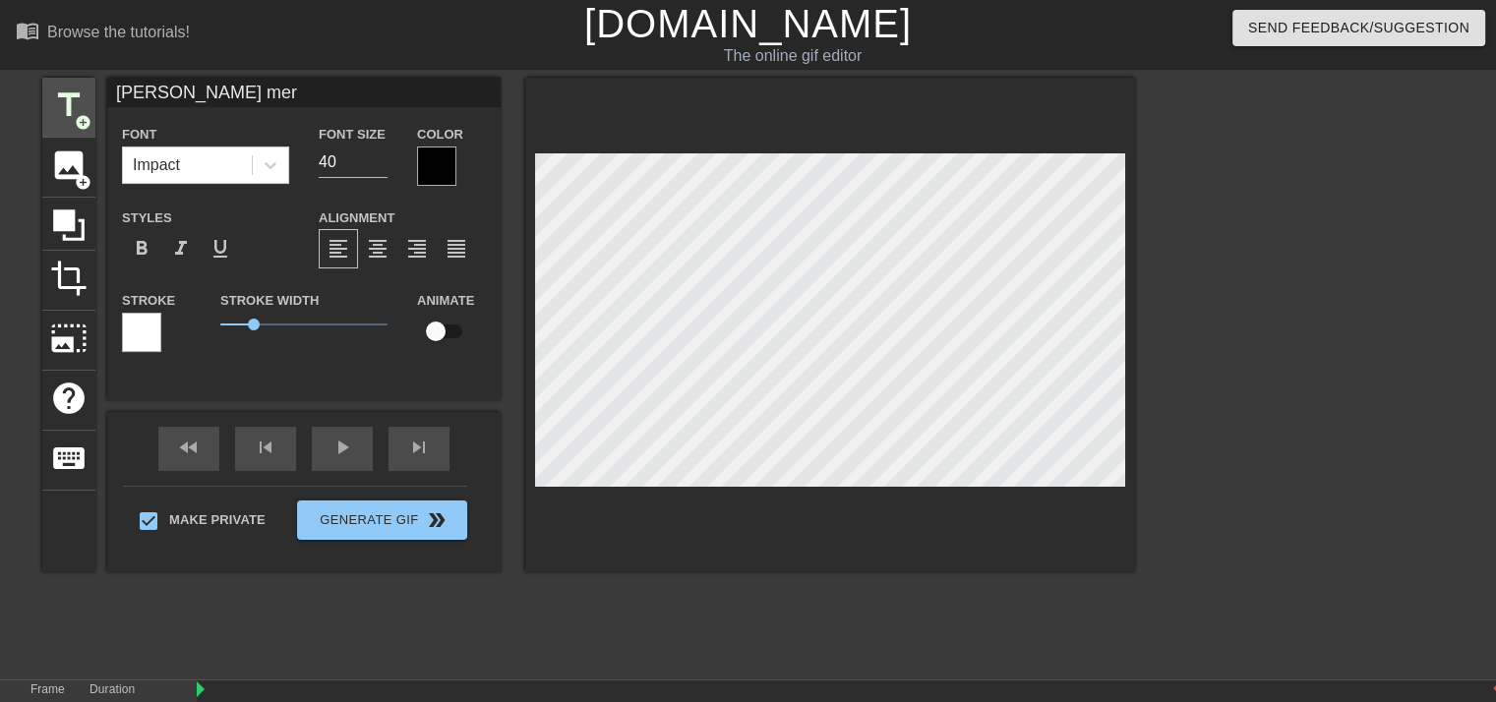
type textarea "[PERSON_NAME] mera"
type input "[PERSON_NAME] merak"
type textarea "[PERSON_NAME] merak"
type input "[PERSON_NAME] merakl"
type textarea "[PERSON_NAME] merakl"
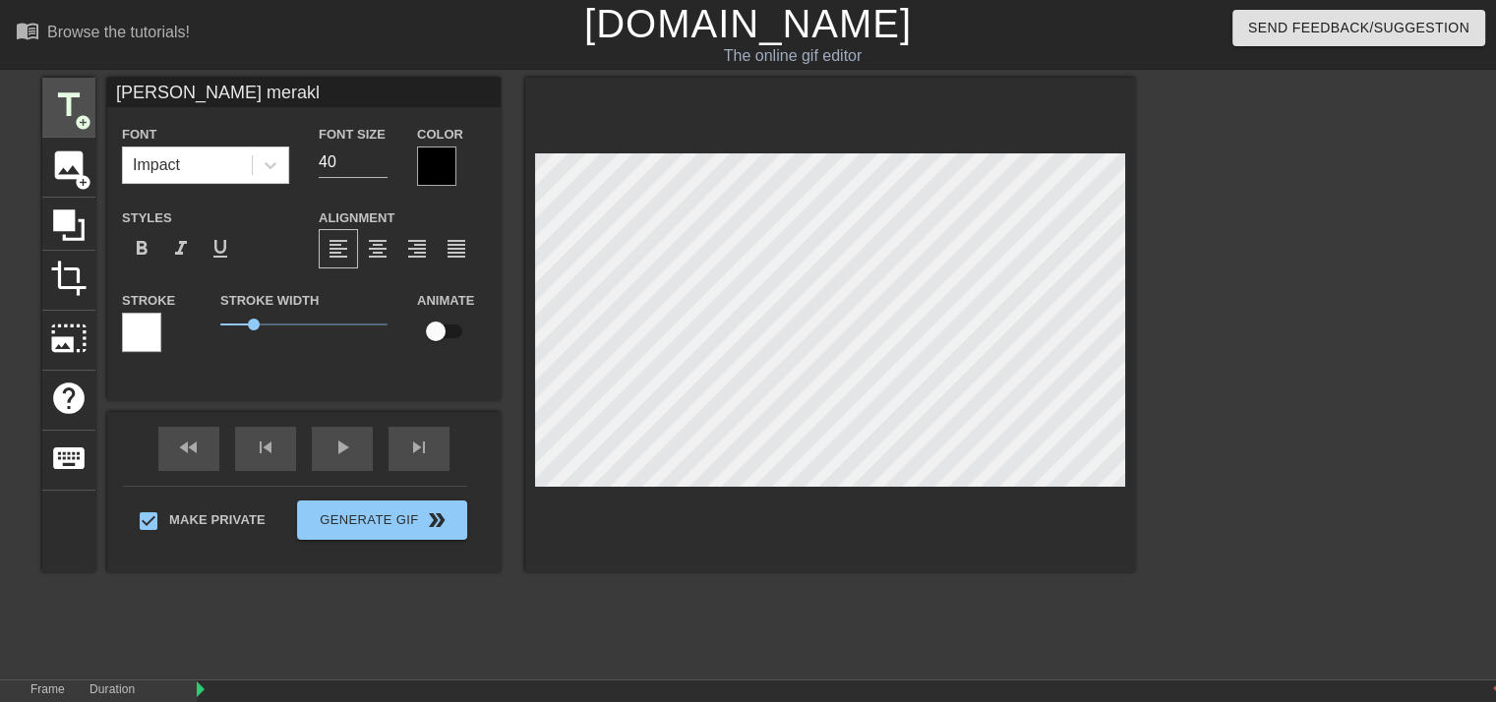
type input "[PERSON_NAME] merakli"
type textarea "[PERSON_NAME] merakli"
type input "[PERSON_NAME] meraklij"
type textarea "[PERSON_NAME] meraklij"
type input "[PERSON_NAME] meraklije"
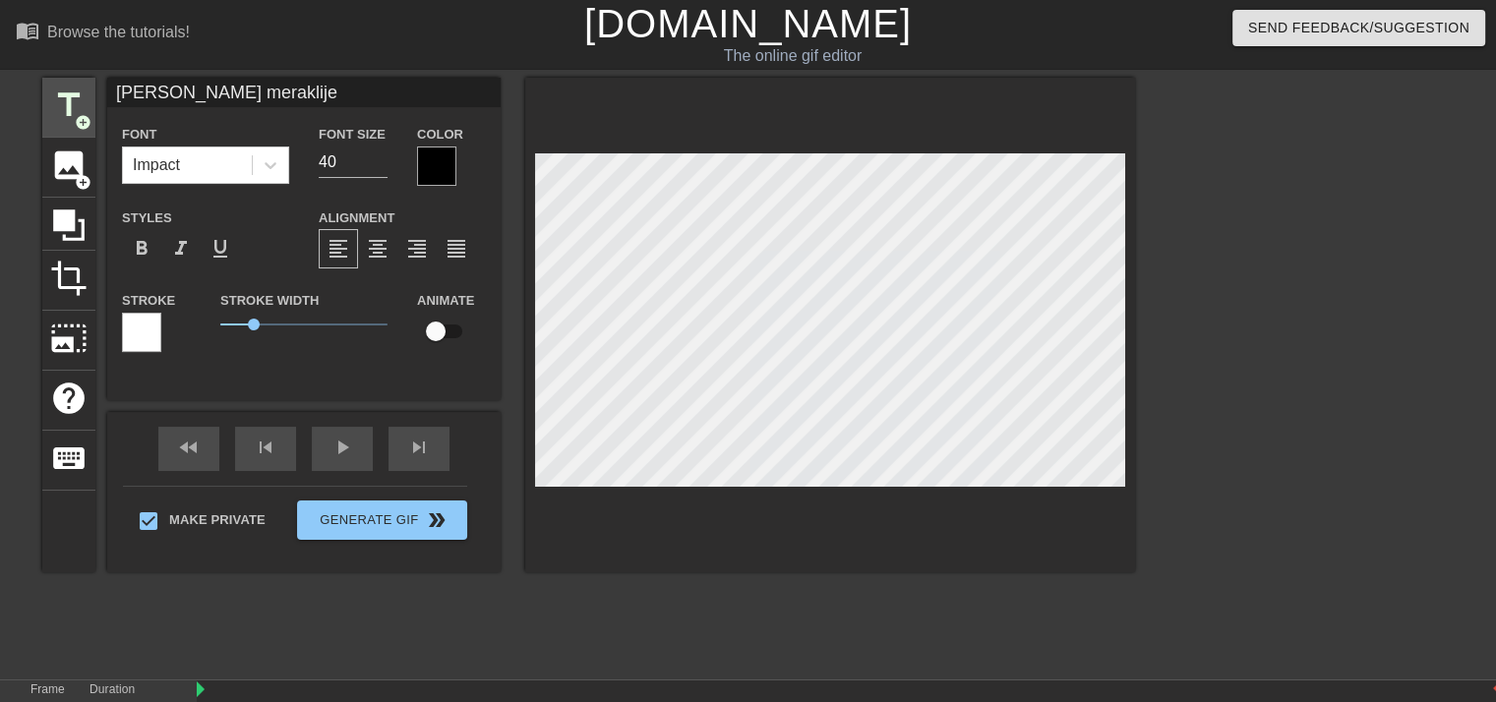
scroll to position [2, 7]
type textarea "[PERSON_NAME] meraklije"
click at [382, 250] on span "format_align_center" at bounding box center [378, 249] width 24 height 24
click at [405, 246] on span "format_align_right" at bounding box center [417, 249] width 24 height 24
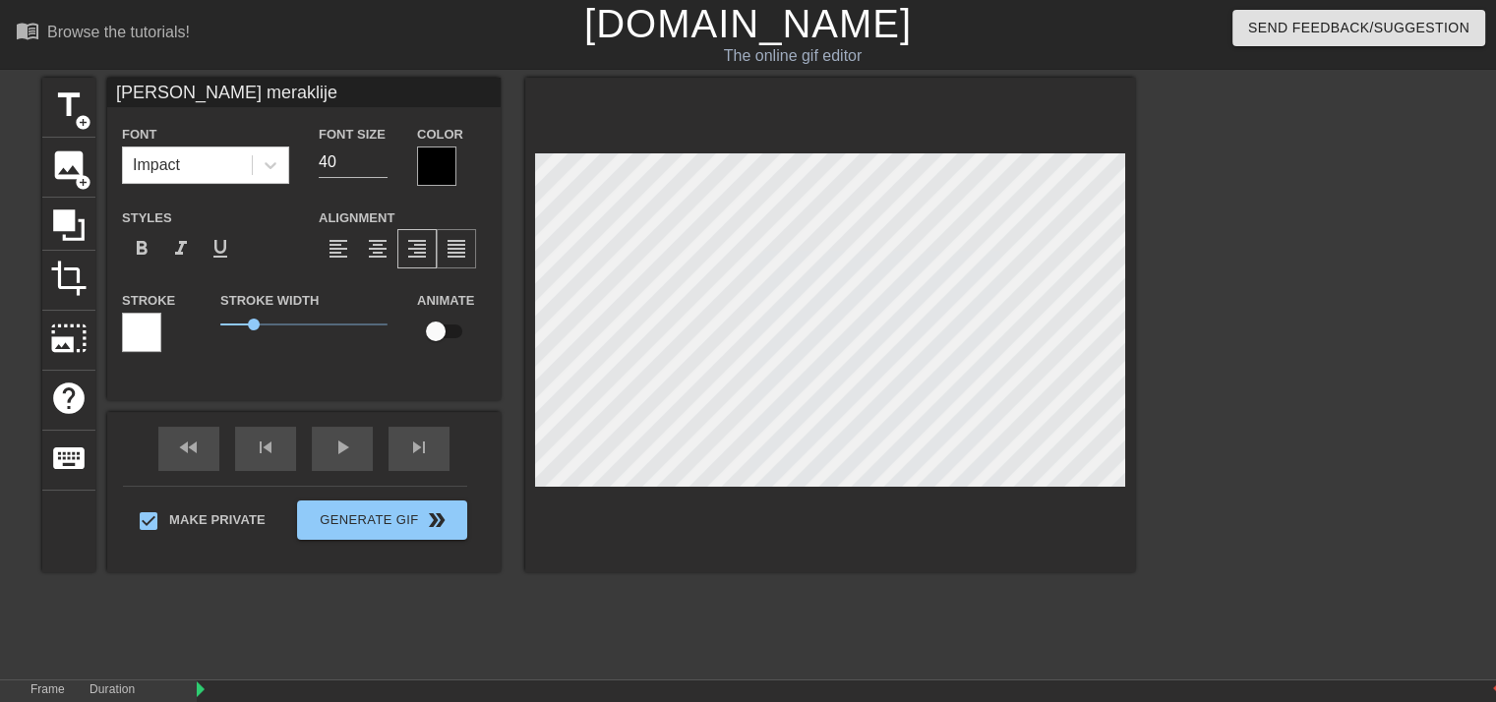
click at [452, 244] on span "format_align_justify" at bounding box center [457, 249] width 24 height 24
click at [85, 338] on span "photo_size_select_large" at bounding box center [68, 338] width 37 height 37
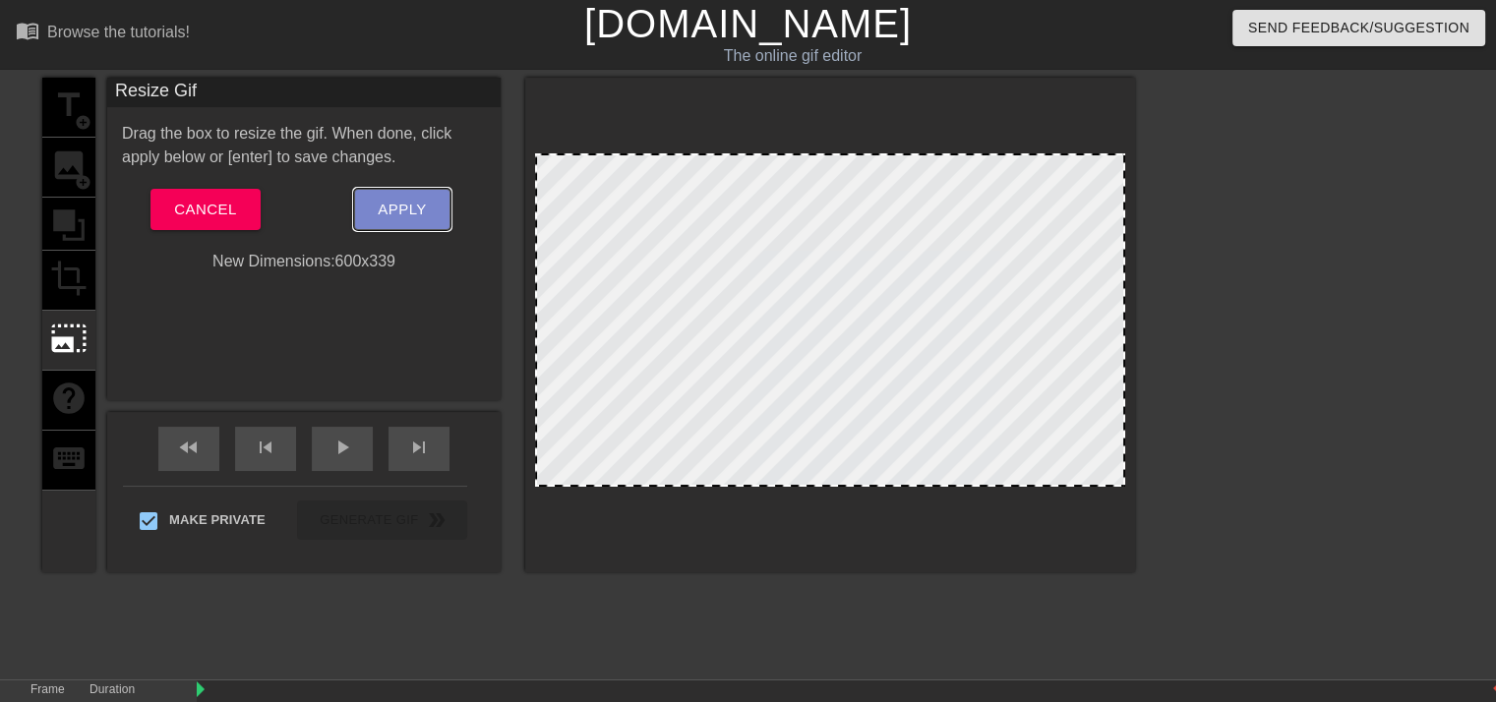
click at [401, 205] on span "Apply" at bounding box center [402, 210] width 48 height 26
